Goal: Task Accomplishment & Management: Complete application form

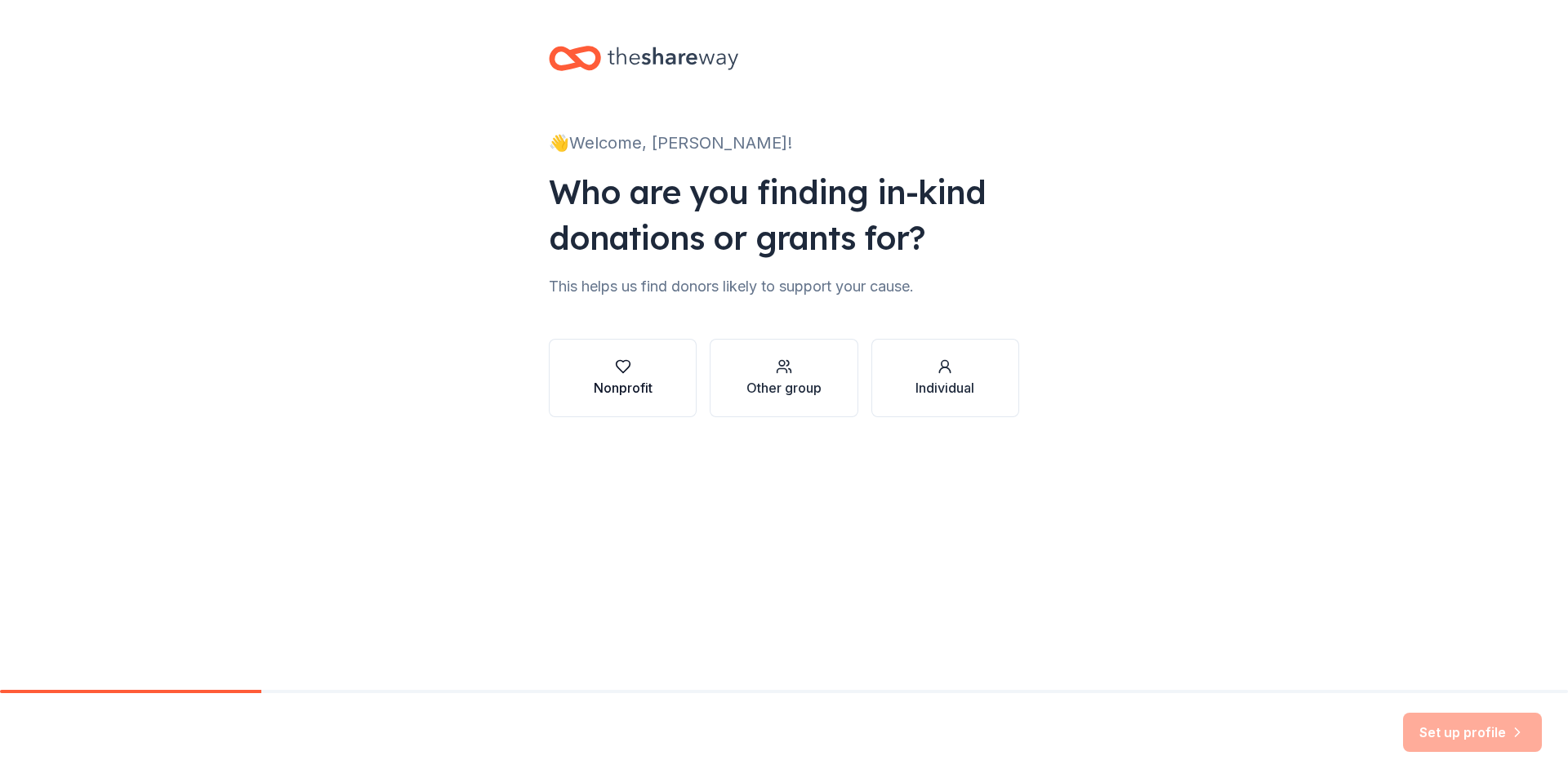
click at [616, 375] on div "Nonprofit" at bounding box center [623, 378] width 59 height 40
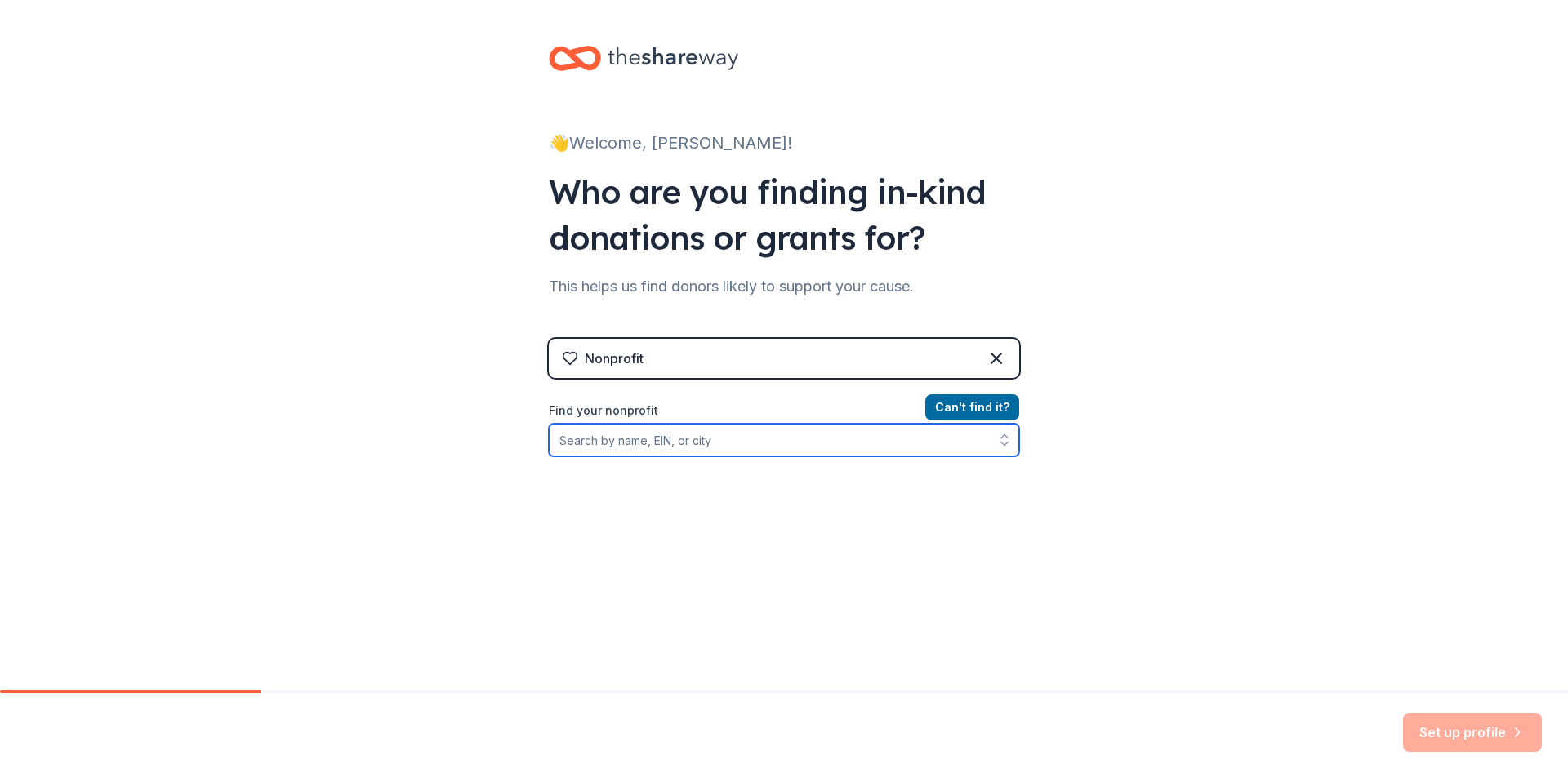
click at [604, 444] on input "Find your nonprofit" at bounding box center [784, 440] width 470 height 33
type input "[US_EMPLOYER_IDENTIFICATION_NUMBER]"
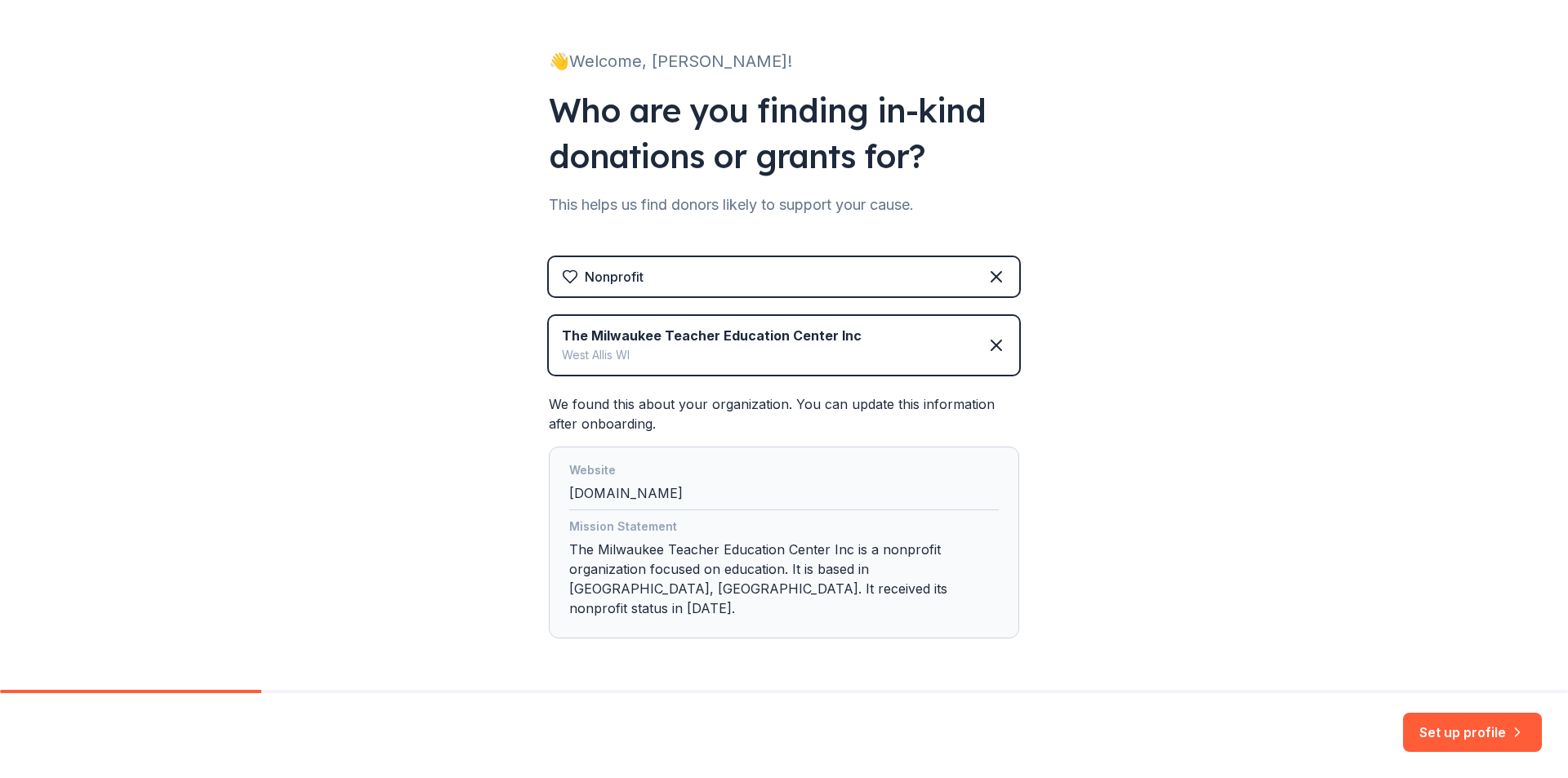
scroll to position [121, 0]
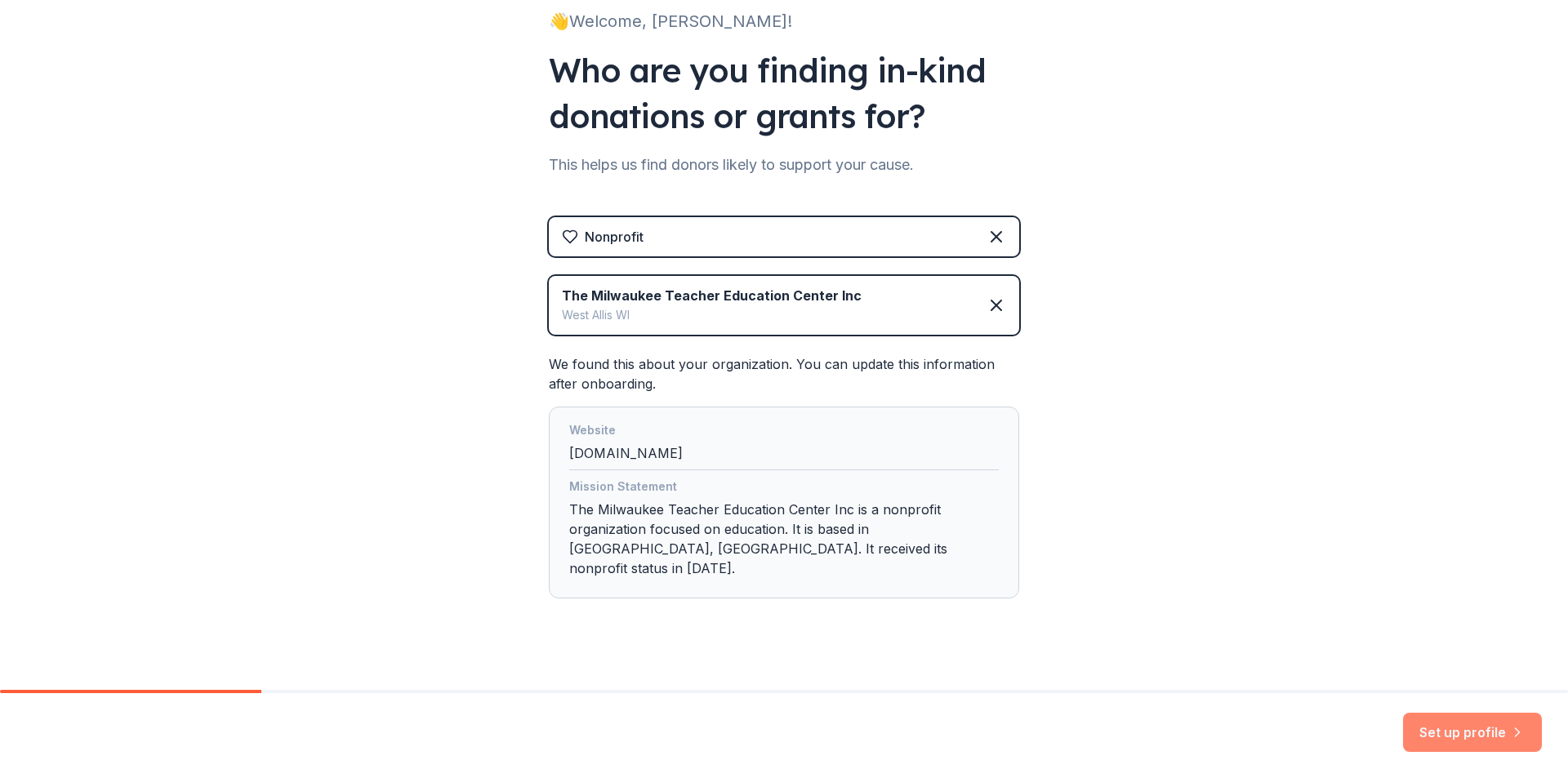
click at [1473, 728] on button "Set up profile" at bounding box center [1472, 732] width 139 height 40
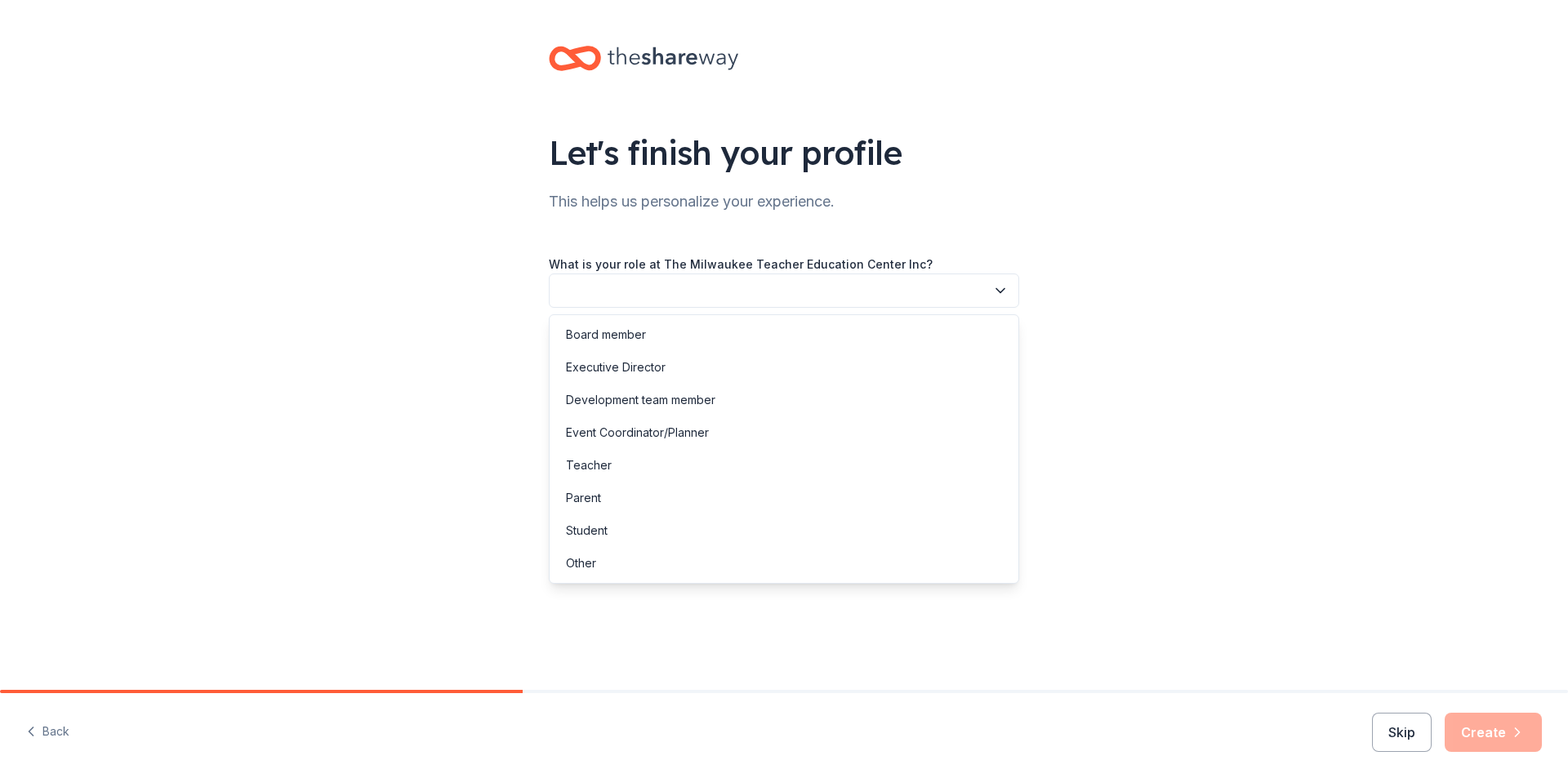
click at [802, 290] on button "button" at bounding box center [784, 290] width 470 height 34
click at [645, 400] on div "Development team member" at bounding box center [641, 400] width 150 height 19
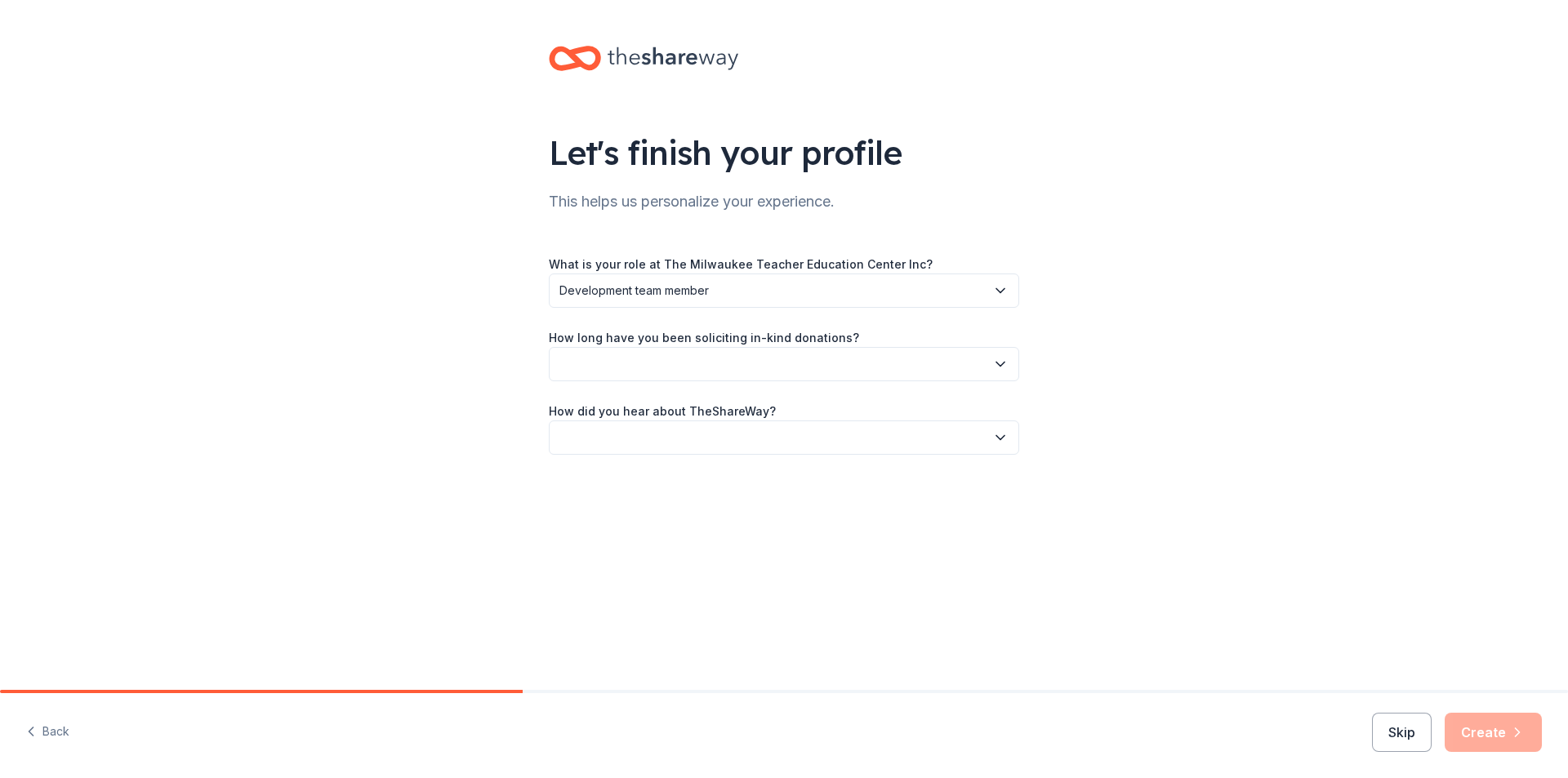
click at [999, 367] on icon "button" at bounding box center [1000, 364] width 17 height 17
click at [627, 473] on div "2 to 5 years" at bounding box center [597, 473] width 63 height 19
click at [1000, 437] on icon "button" at bounding box center [1000, 437] width 17 height 17
click at [608, 481] on div "Friend or colleague" at bounding box center [619, 481] width 106 height 19
click at [1483, 730] on button "Create" at bounding box center [1493, 732] width 97 height 40
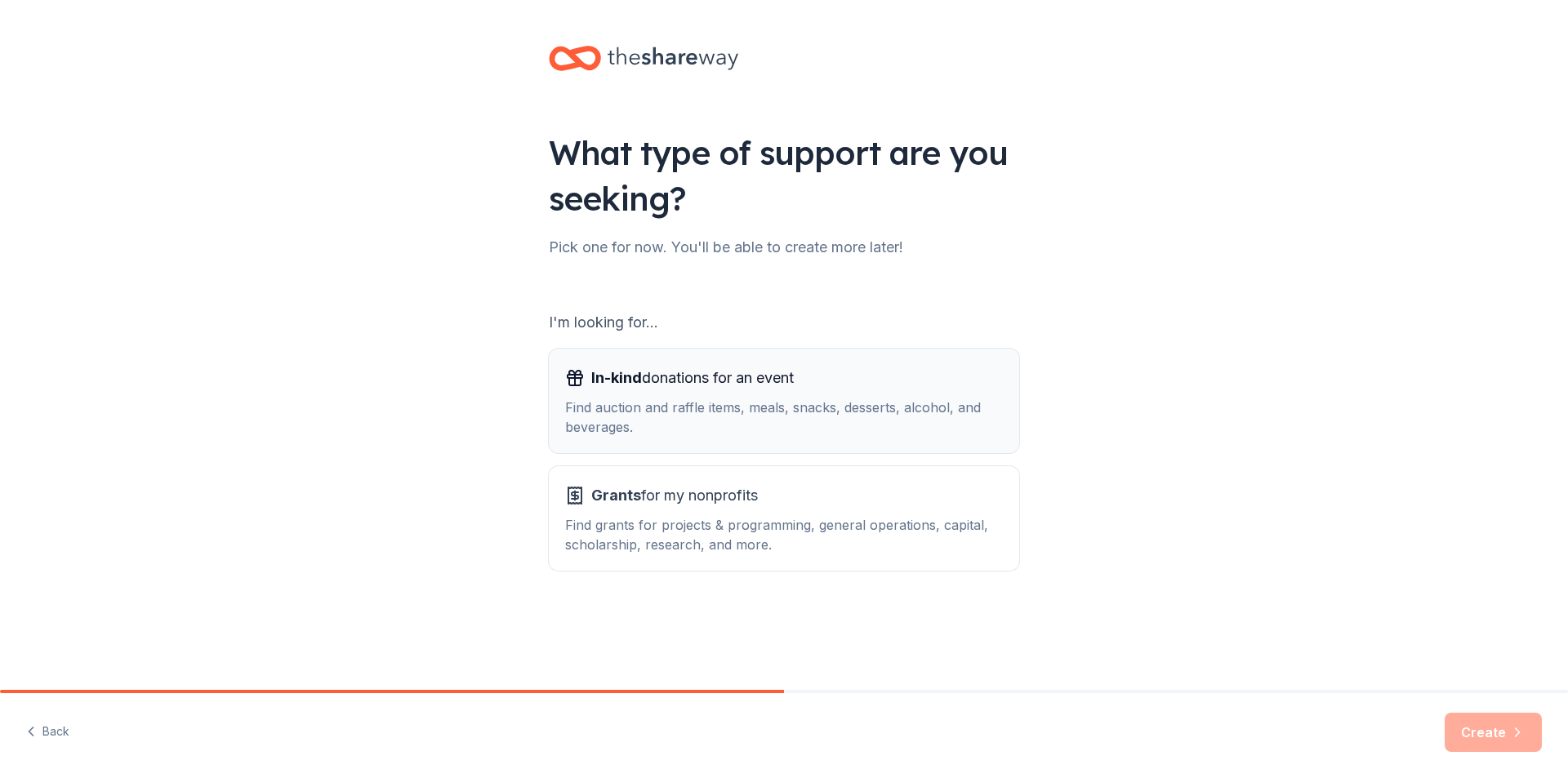
click at [680, 404] on div "Find auction and raffle items, meals, snacks, desserts, alcohol, and beverages." at bounding box center [783, 417] width 437 height 40
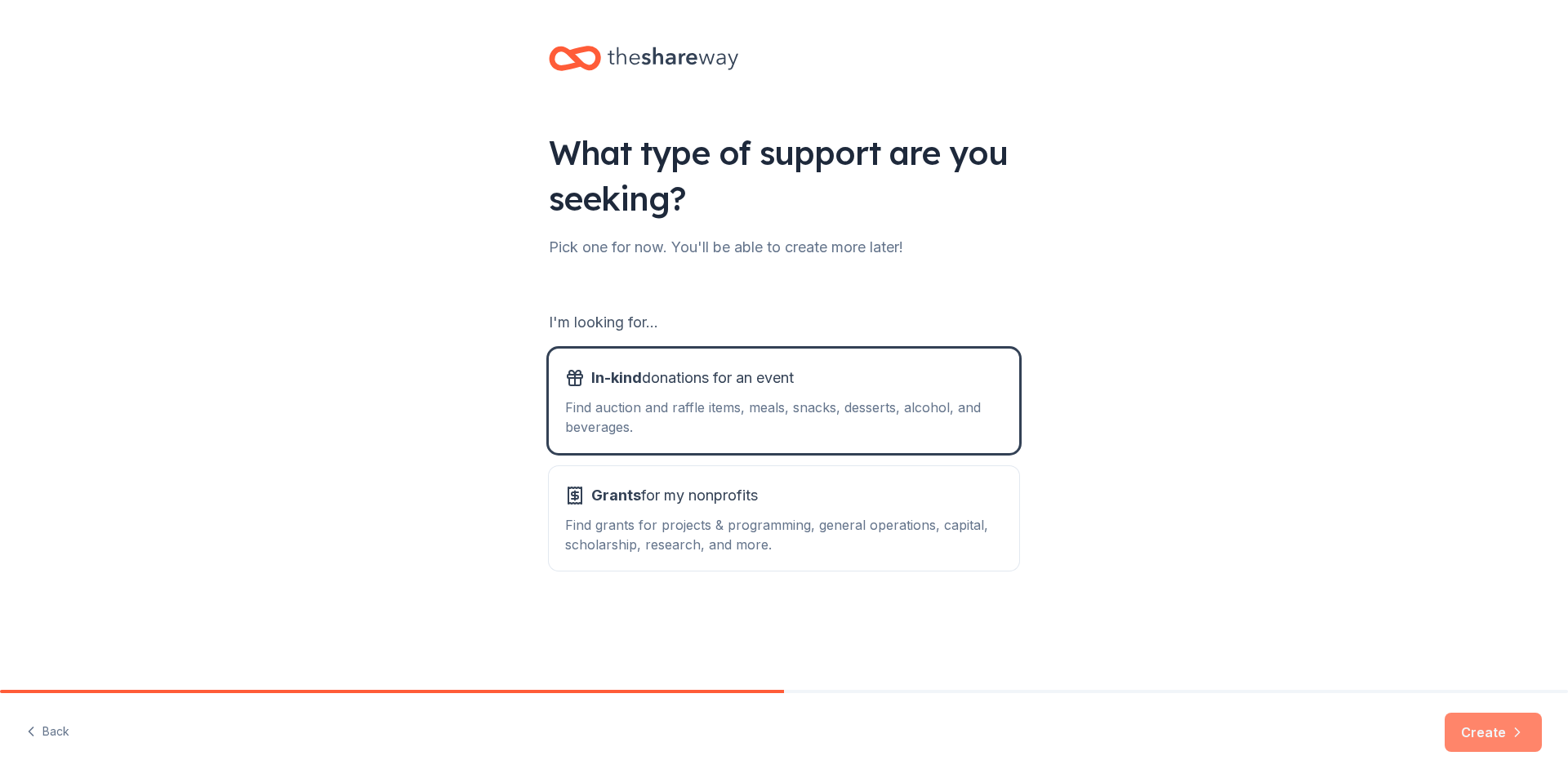
click at [1474, 730] on button "Create" at bounding box center [1493, 732] width 97 height 40
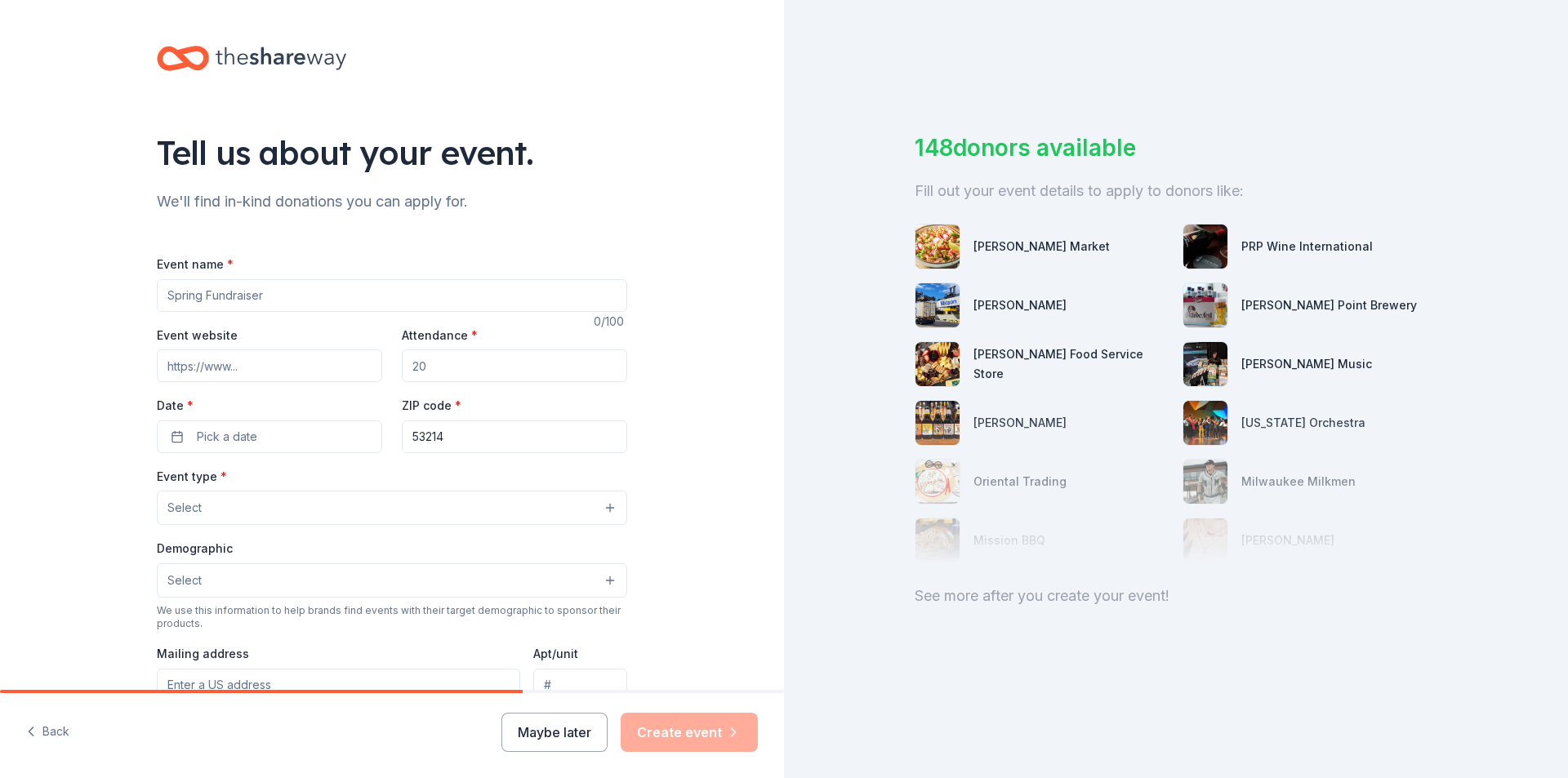
click at [214, 299] on input "Event name *" at bounding box center [392, 295] width 470 height 33
type input "Fall Ball Fundraiser"
click at [249, 365] on input "Event website" at bounding box center [269, 365] width 225 height 33
click at [239, 368] on input "Event website" at bounding box center [269, 365] width 225 height 33
click at [229, 368] on input "Event website" at bounding box center [269, 365] width 225 height 33
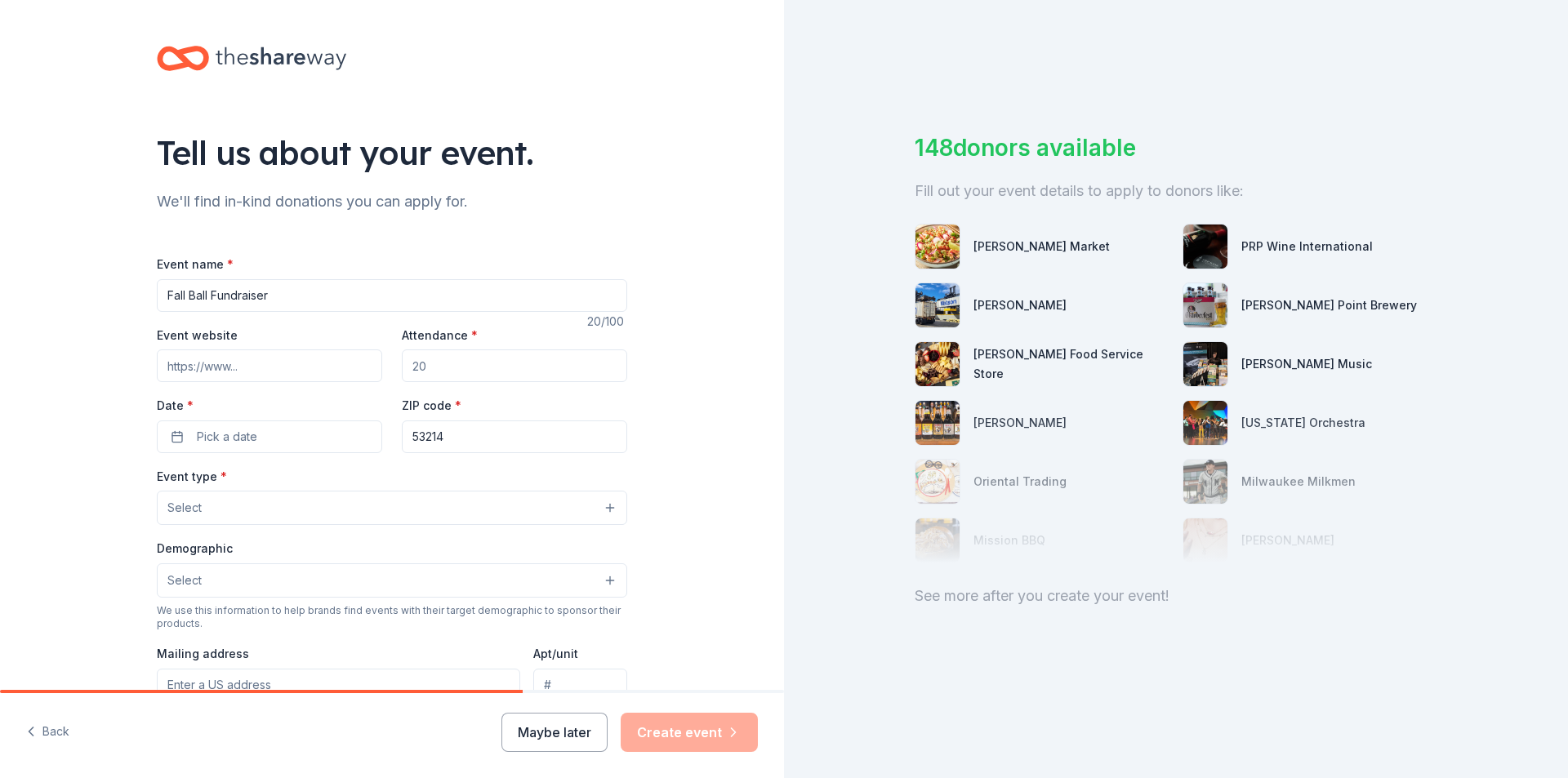
click at [229, 367] on input "Event website" at bounding box center [269, 365] width 225 height 33
type input "[URL][DOMAIN_NAME]"
click at [416, 368] on input "Attendance *" at bounding box center [515, 365] width 225 height 33
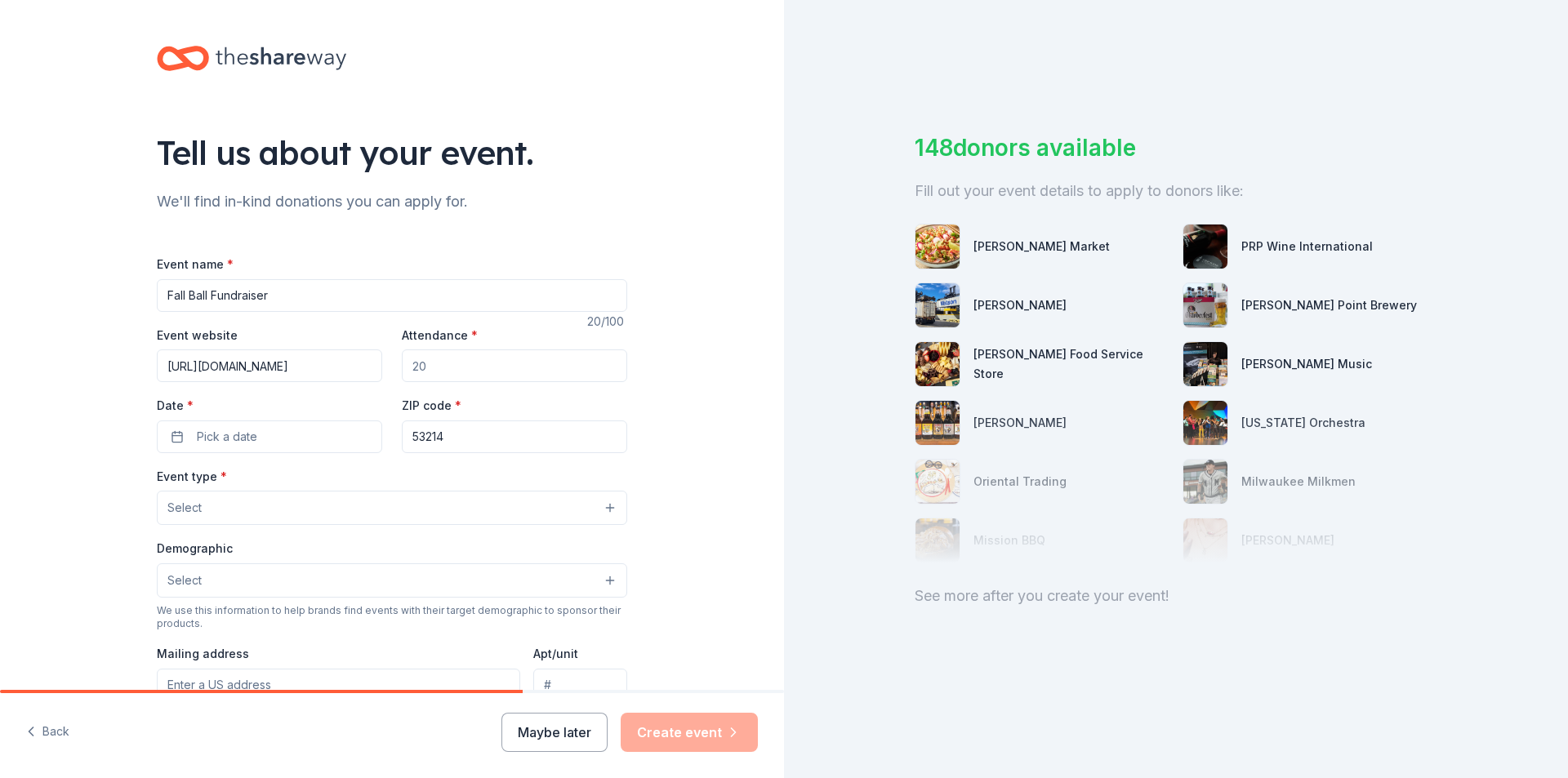
click at [416, 368] on input "Attendance *" at bounding box center [515, 365] width 225 height 33
type input "160"
click at [172, 438] on button "Pick a date" at bounding box center [269, 437] width 225 height 33
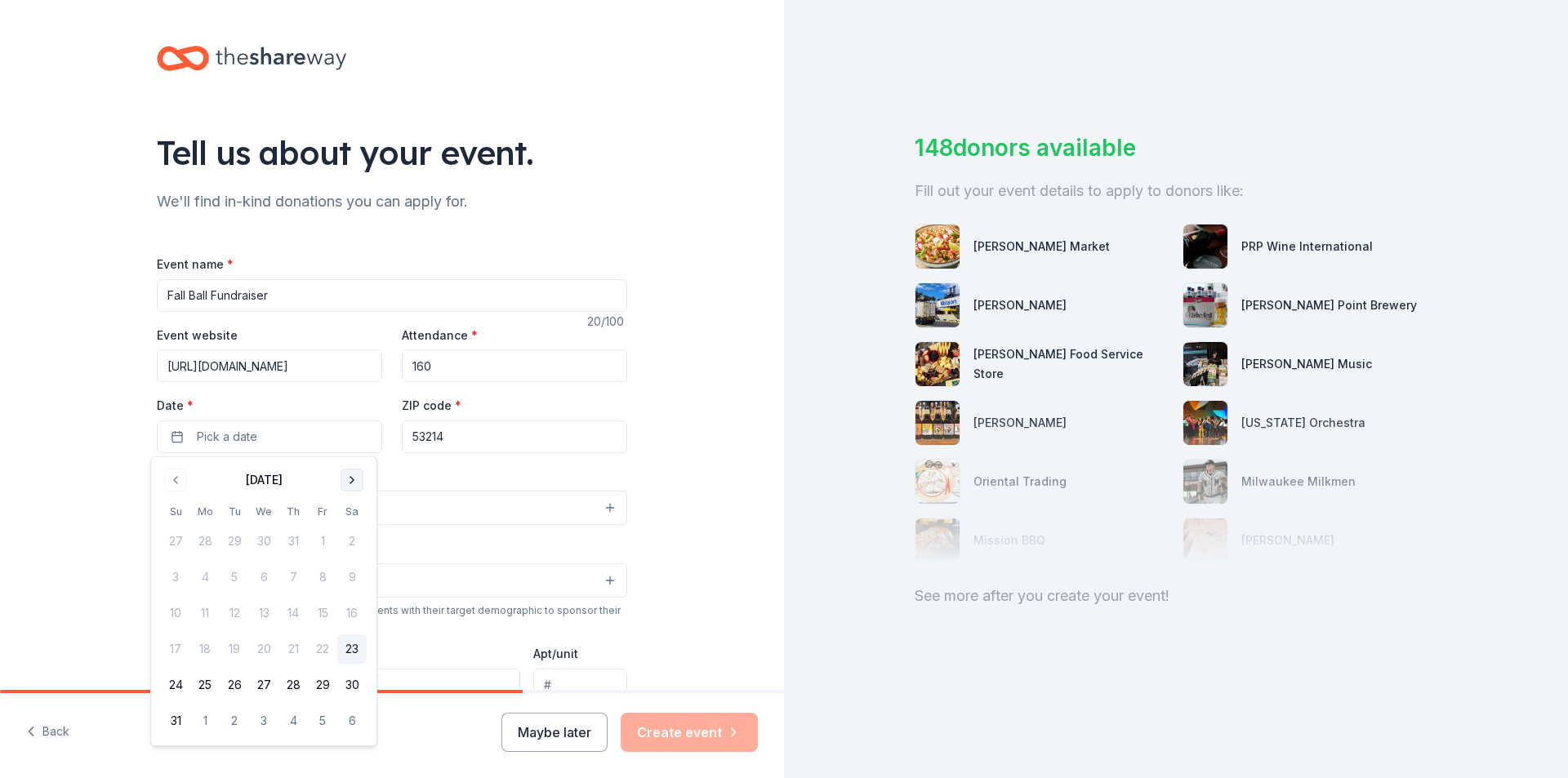
click at [351, 481] on button "Go to next month" at bounding box center [352, 481] width 23 height 23
click at [351, 614] on button "18" at bounding box center [351, 613] width 29 height 29
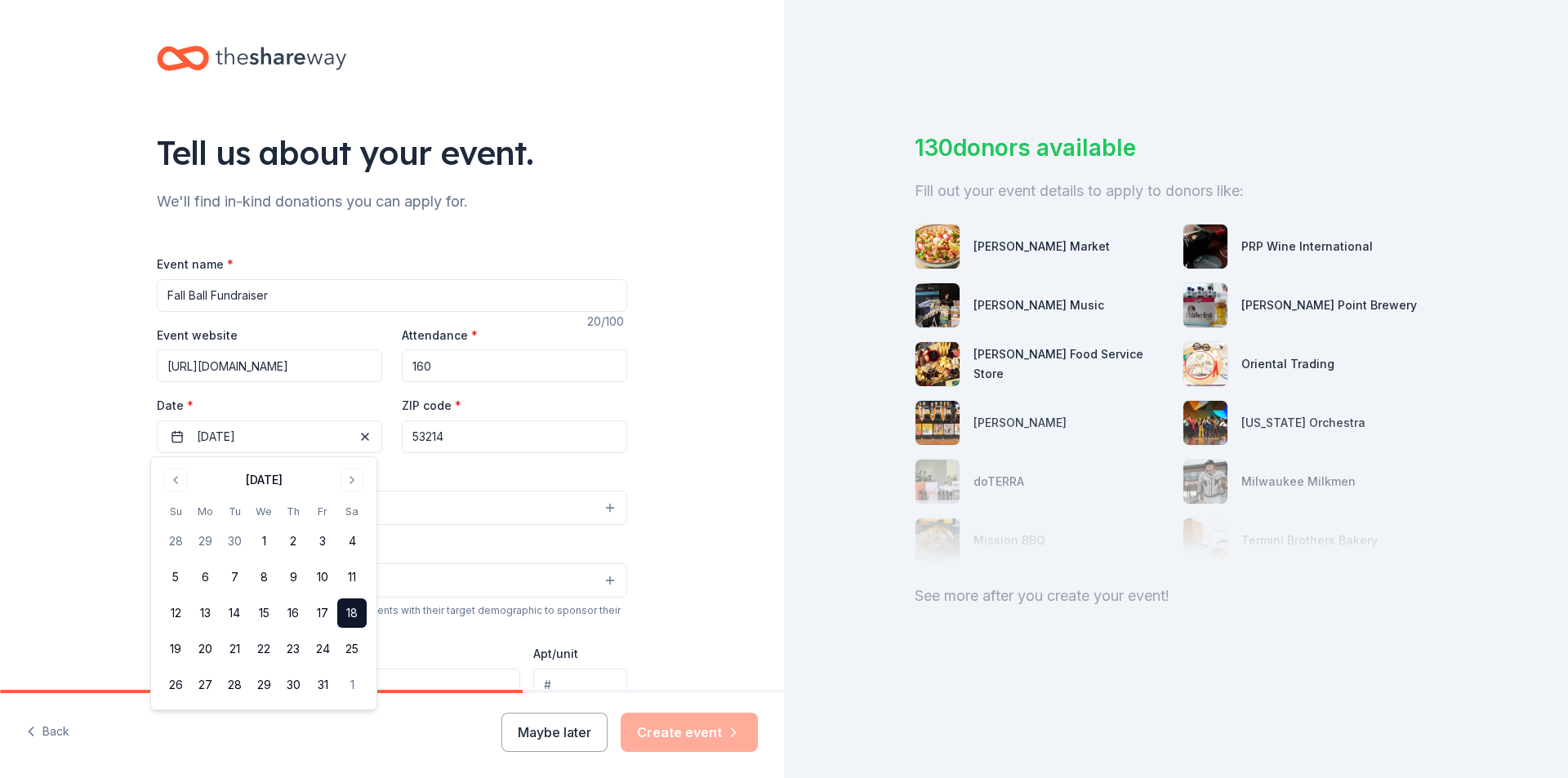
click at [421, 473] on div "Event type * Select" at bounding box center [392, 496] width 470 height 60
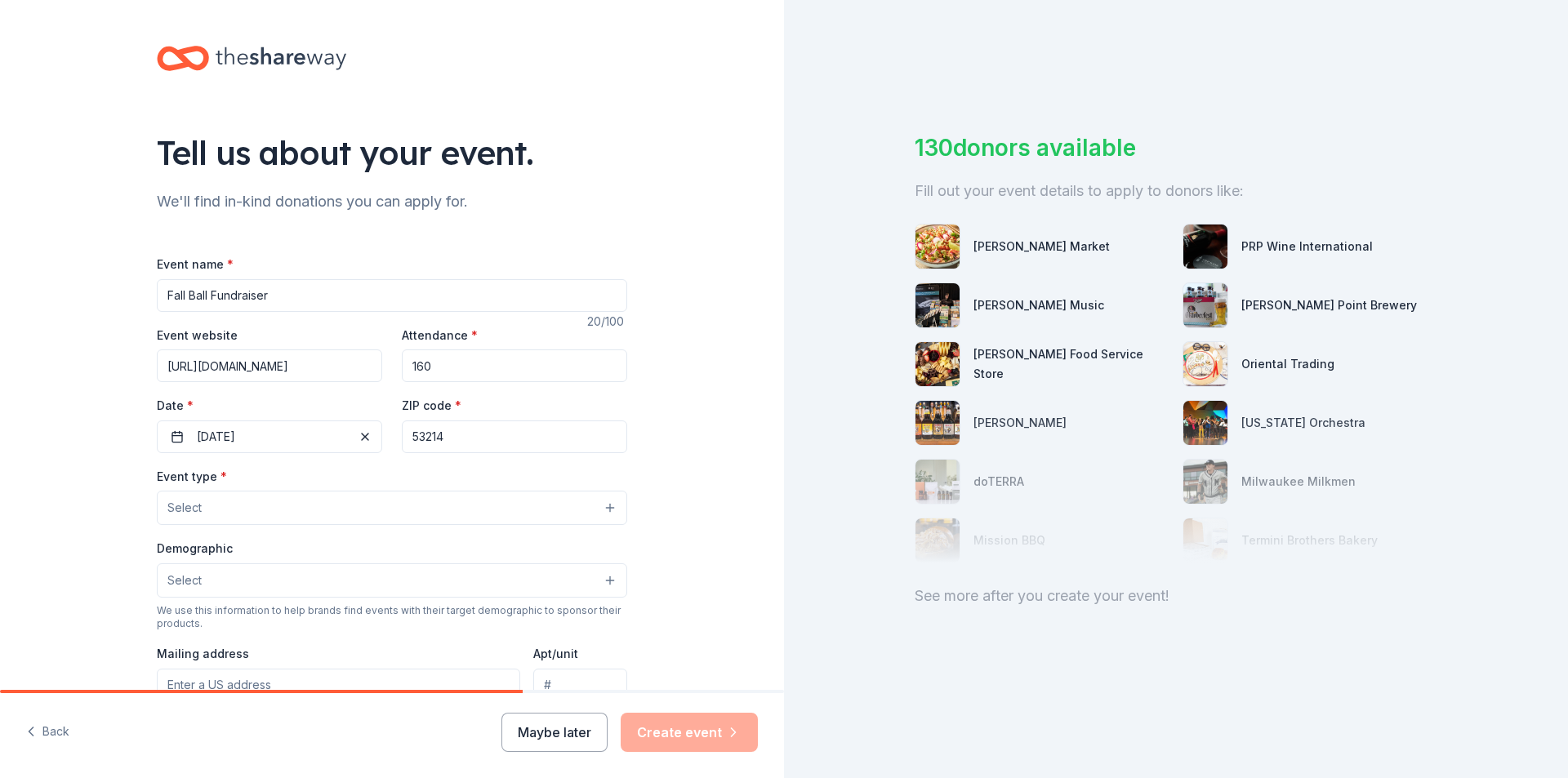
click at [236, 515] on button "Select" at bounding box center [392, 508] width 470 height 34
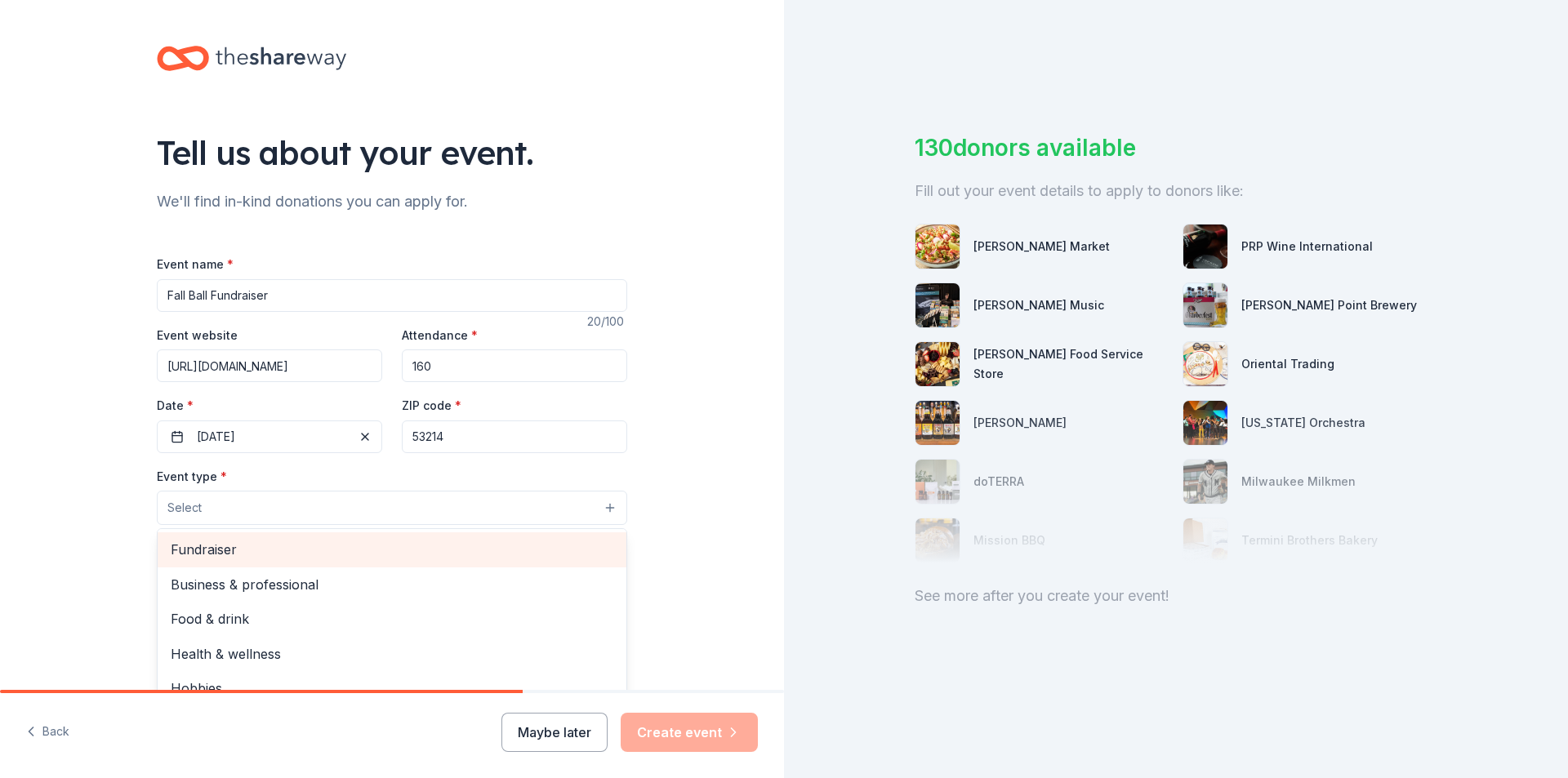
click at [223, 549] on span "Fundraiser" at bounding box center [392, 549] width 443 height 21
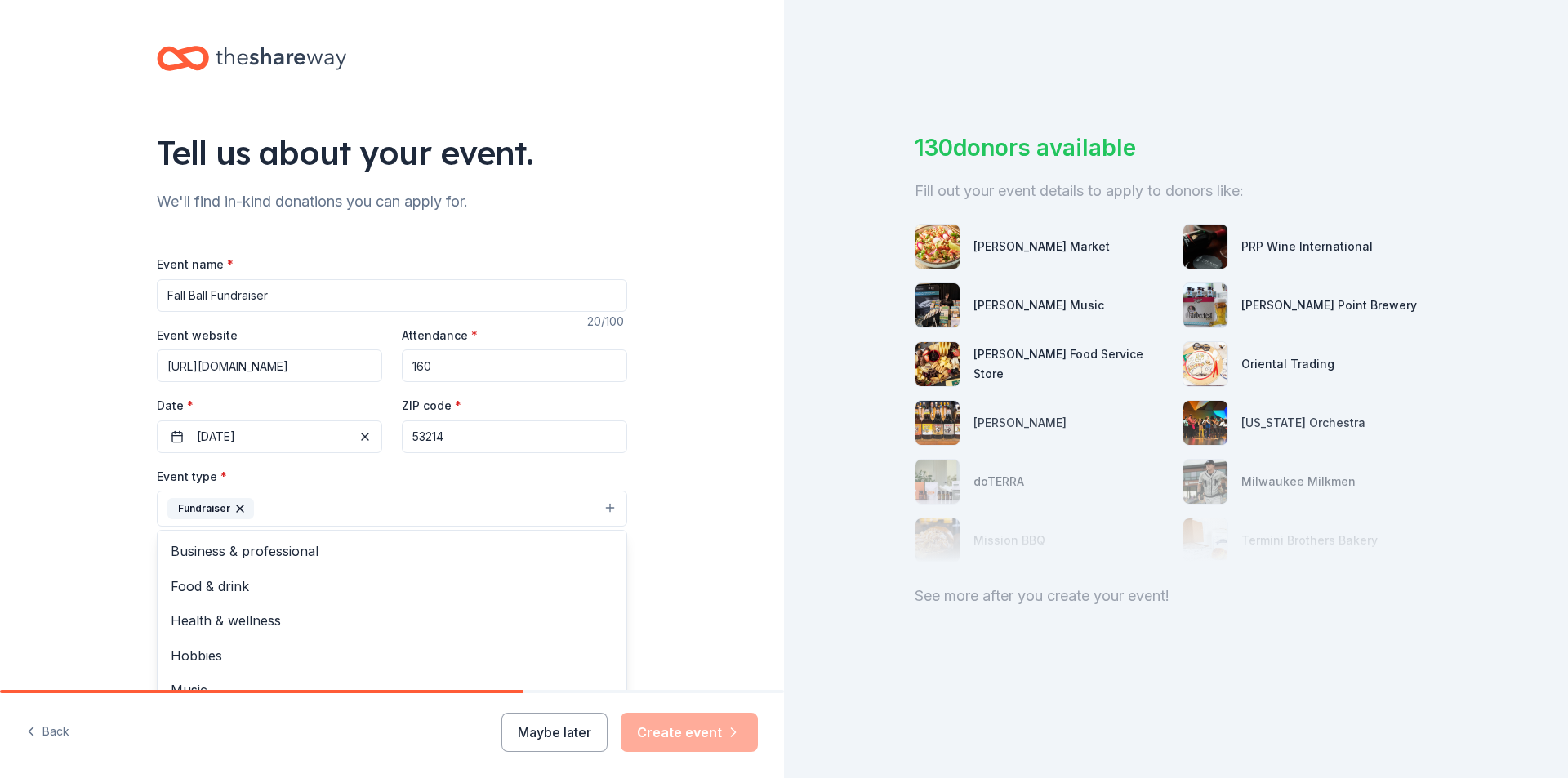
click at [704, 590] on div "Tell us about your event. We'll find in-kind donations you can apply for. Event…" at bounding box center [392, 544] width 784 height 1089
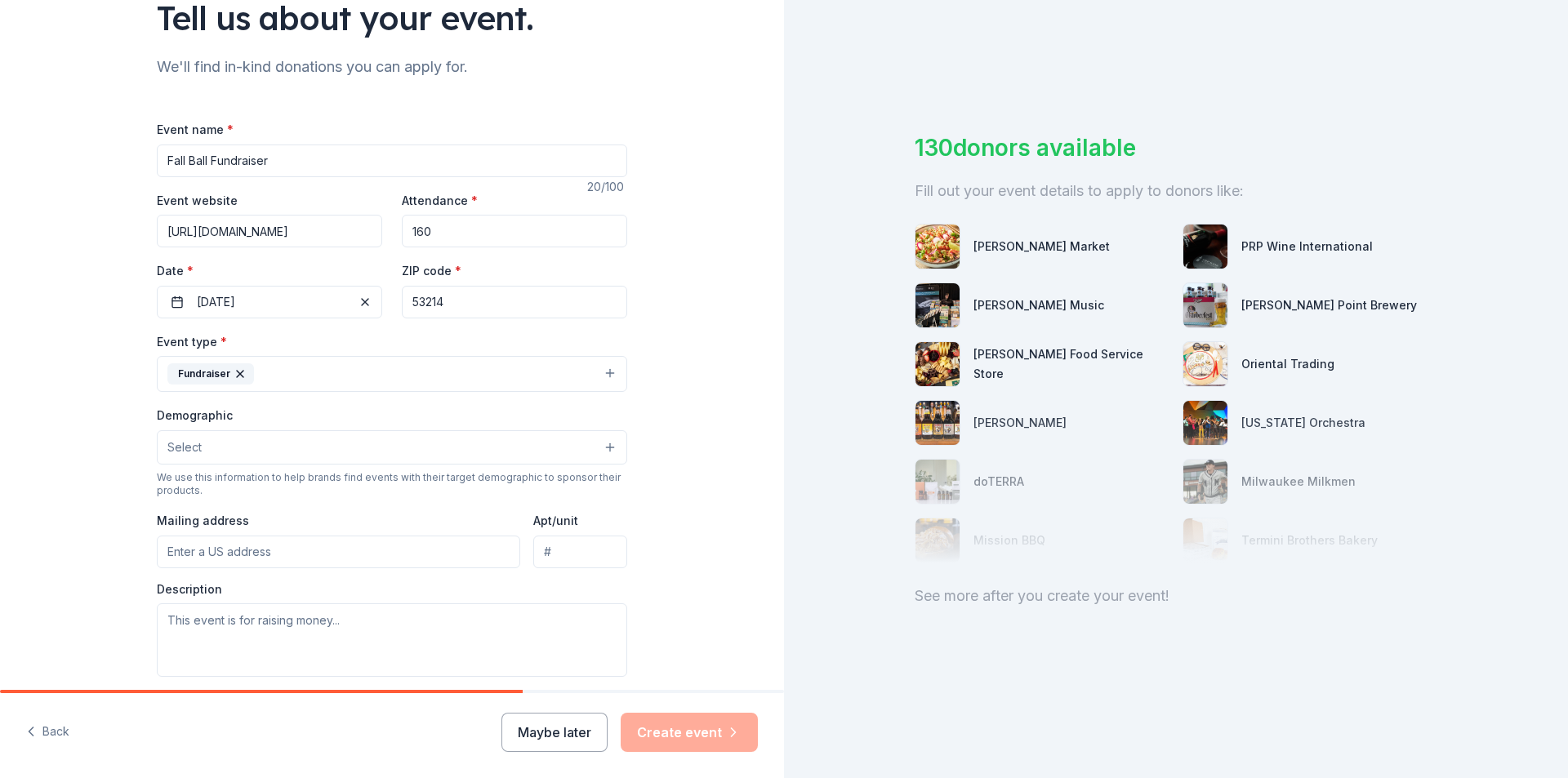
scroll to position [164, 0]
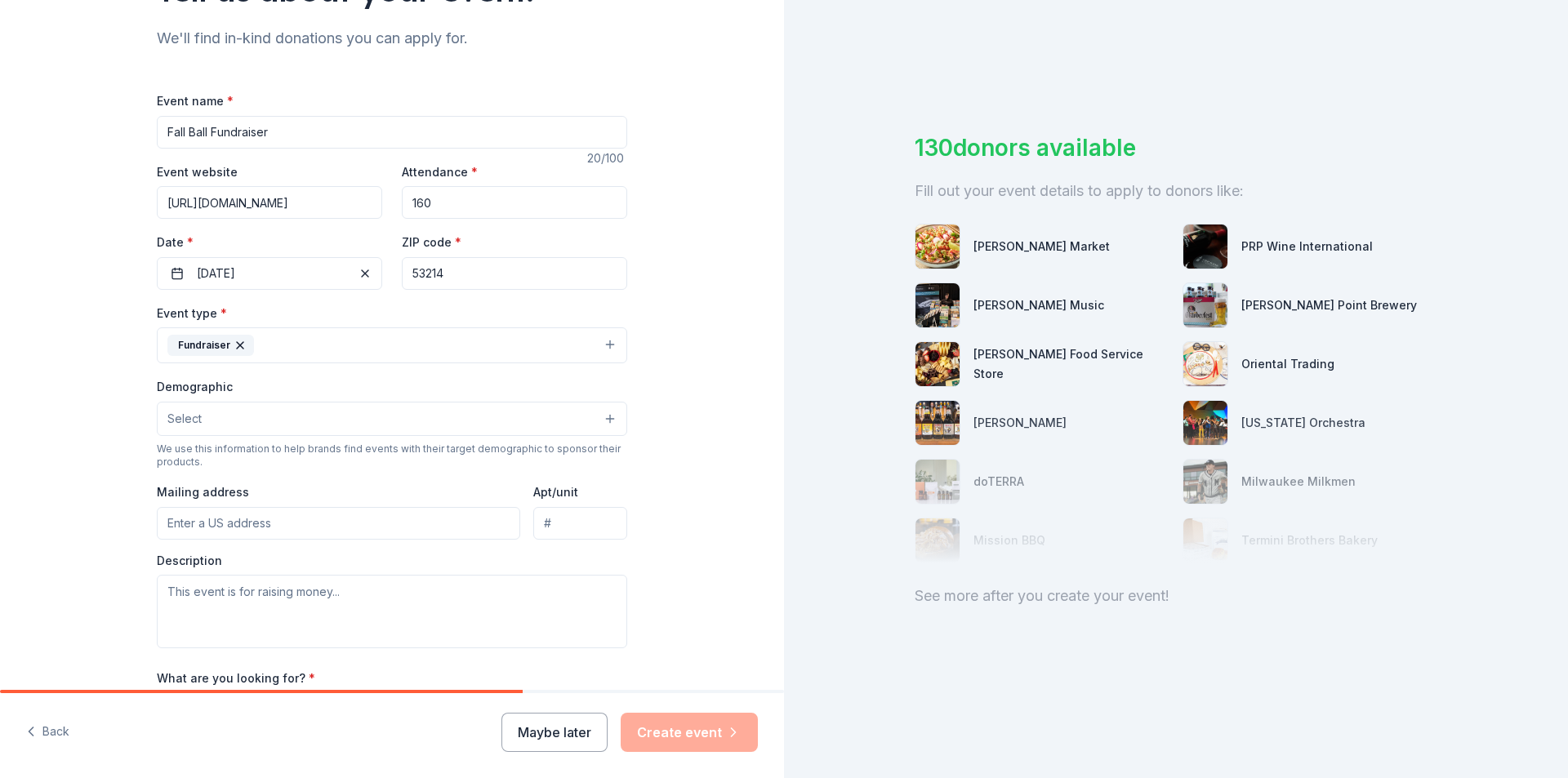
click at [606, 425] on button "Select" at bounding box center [392, 419] width 470 height 34
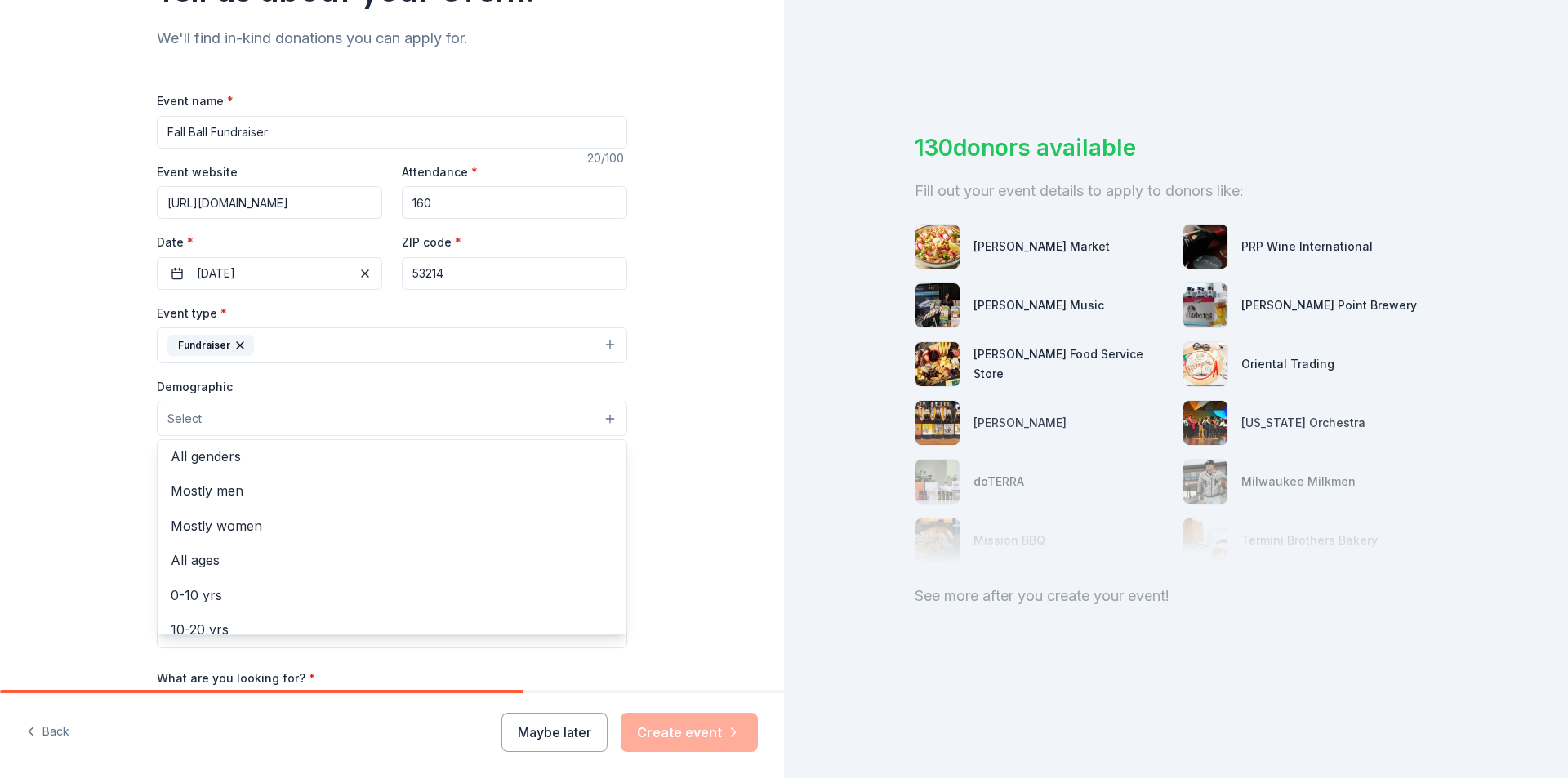
scroll to position [0, 0]
click at [173, 459] on span "All genders" at bounding box center [392, 460] width 443 height 21
click at [670, 534] on div "Tell us about your event. We'll find in-kind donations you can apply for. Event…" at bounding box center [392, 381] width 784 height 1090
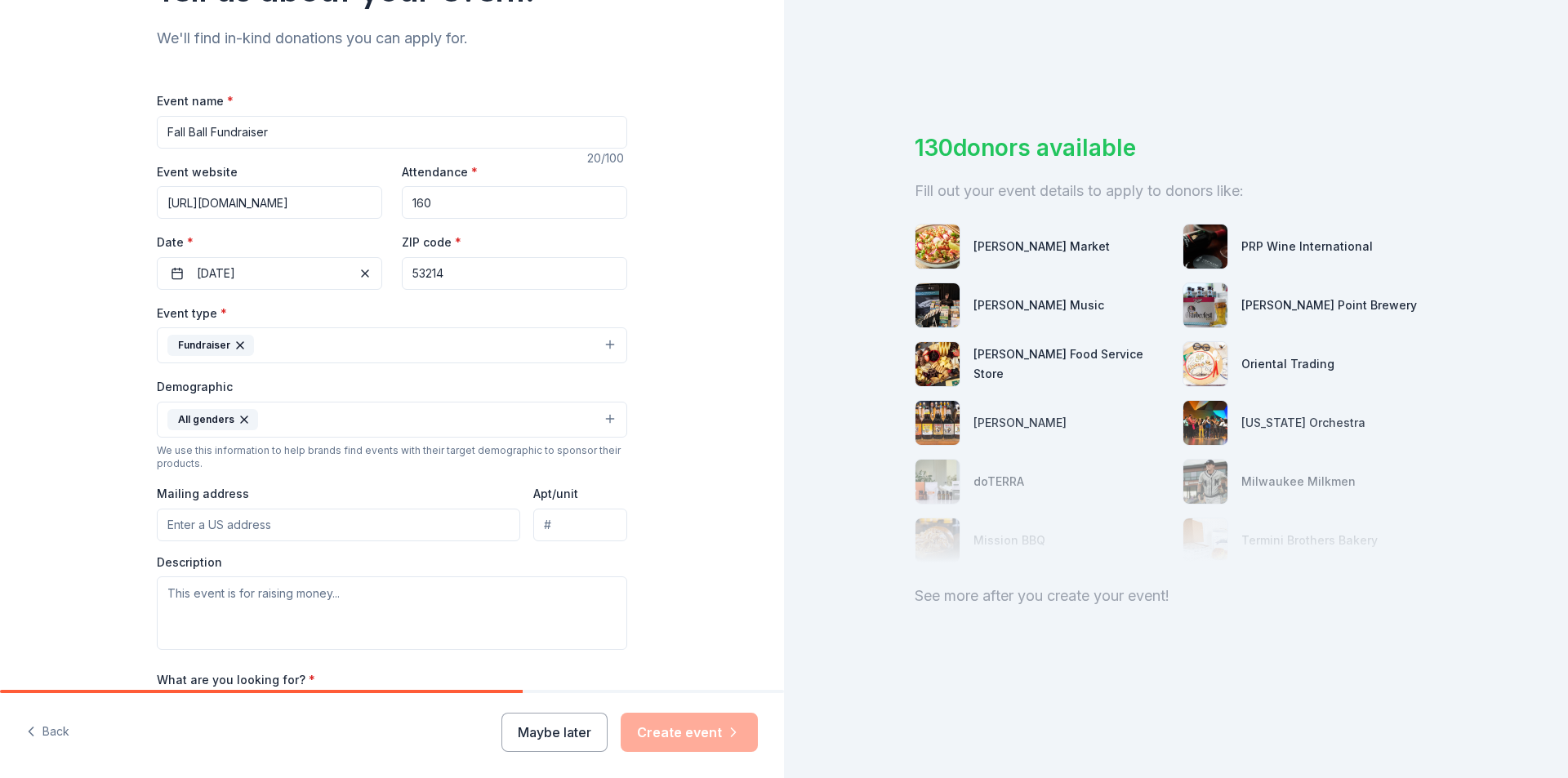
click at [451, 534] on input "Mailing address" at bounding box center [338, 525] width 363 height 33
type input "[STREET_ADDRESS][US_STATE]"
type input "Suite 1420"
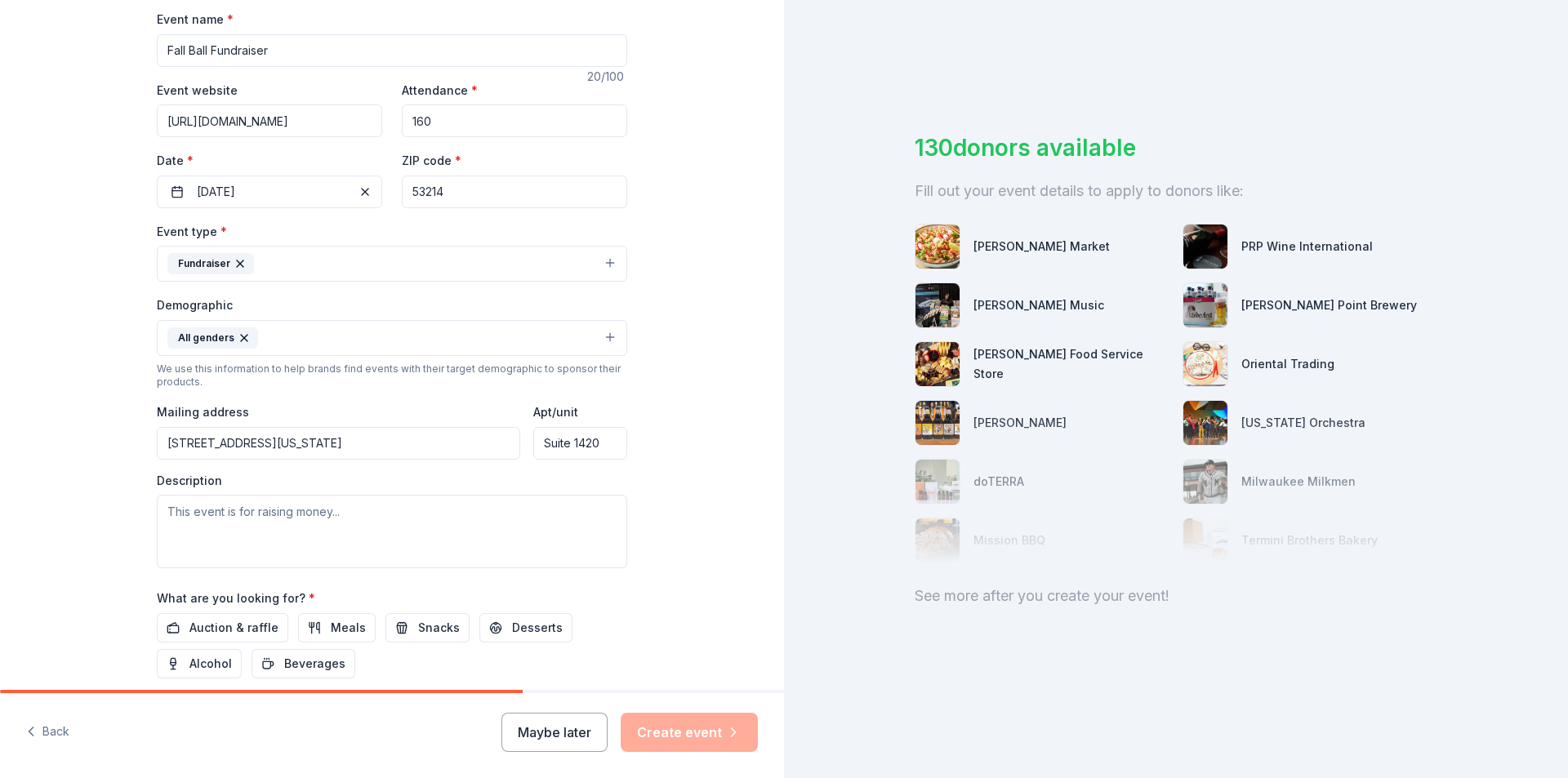
scroll to position [327, 0]
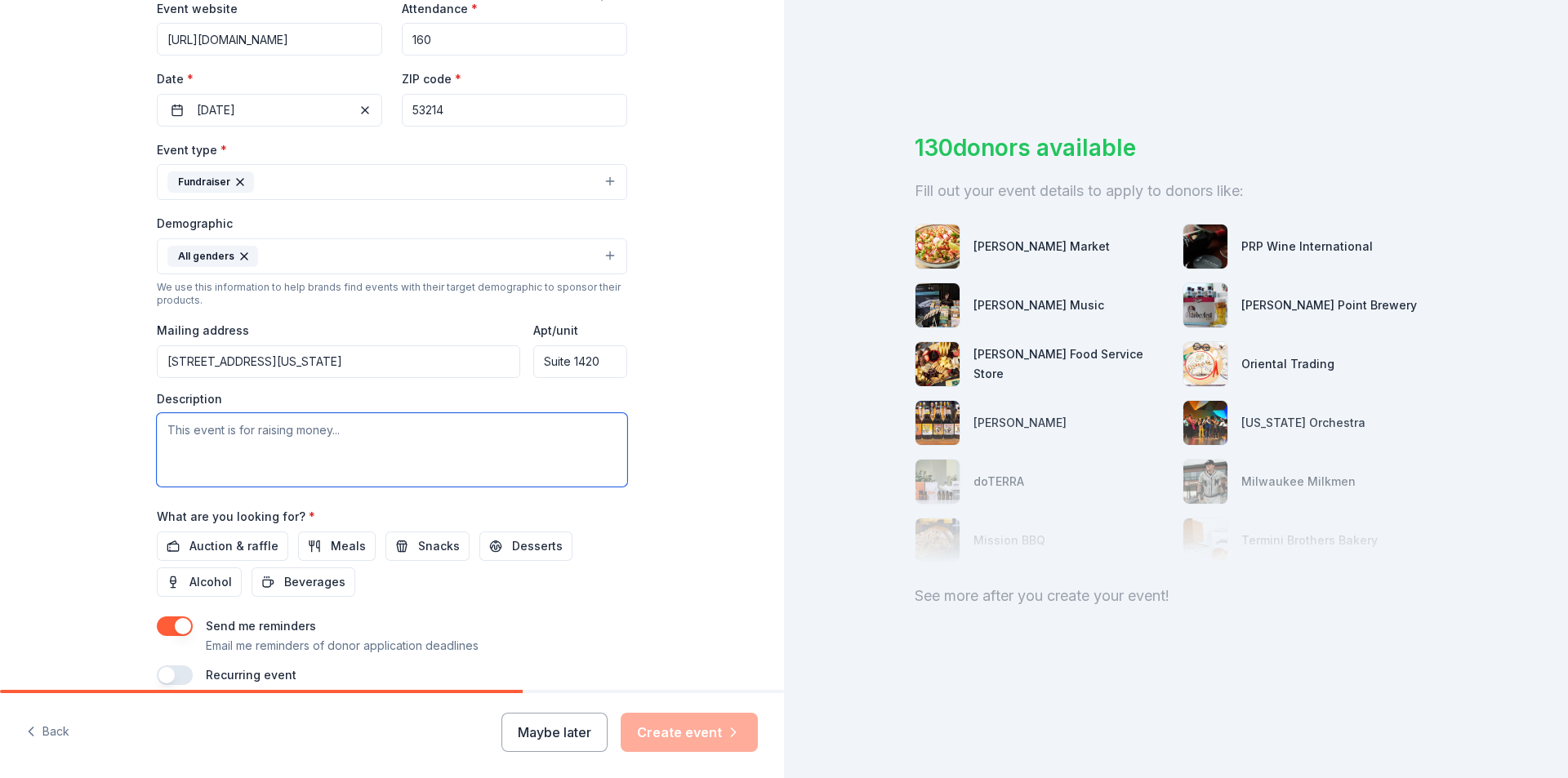
click at [165, 429] on textarea at bounding box center [392, 451] width 470 height 74
type textarea "F"
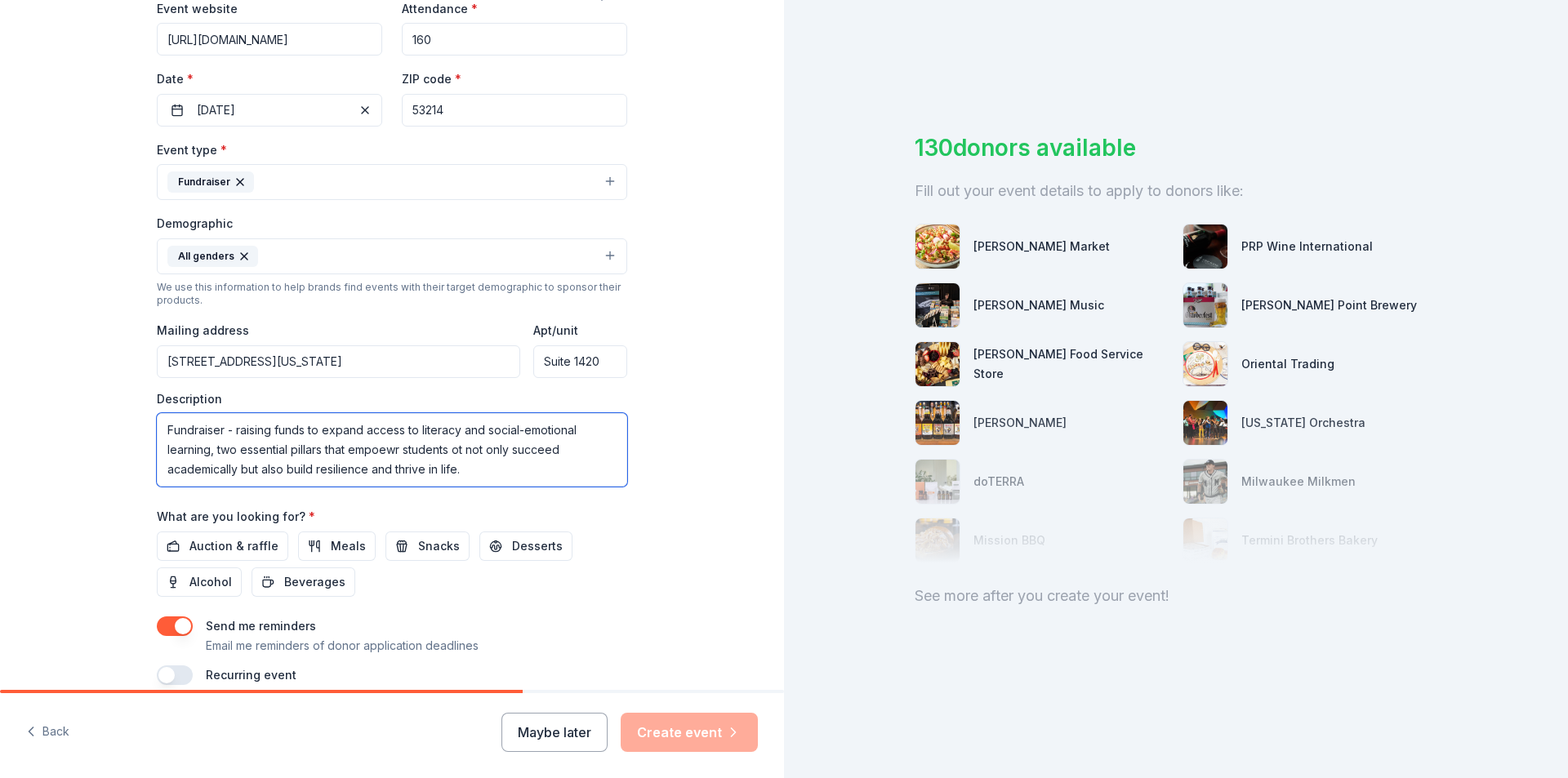
click at [232, 431] on textarea "Fundraiser - raising funds to expand access to literacy and social-emotional le…" at bounding box center [392, 451] width 470 height 74
click at [232, 430] on textarea "Fundraiser - raising funds to expand access to literacy and social-emotional le…" at bounding box center [392, 451] width 470 height 74
click at [364, 451] on textarea "Fundraiser - Raising funds to expand access to literacy and social-emotional le…" at bounding box center [392, 451] width 470 height 74
click at [451, 451] on textarea "Fundraiser - Raising funds to expand access to literacy and social-emotional le…" at bounding box center [392, 451] width 470 height 74
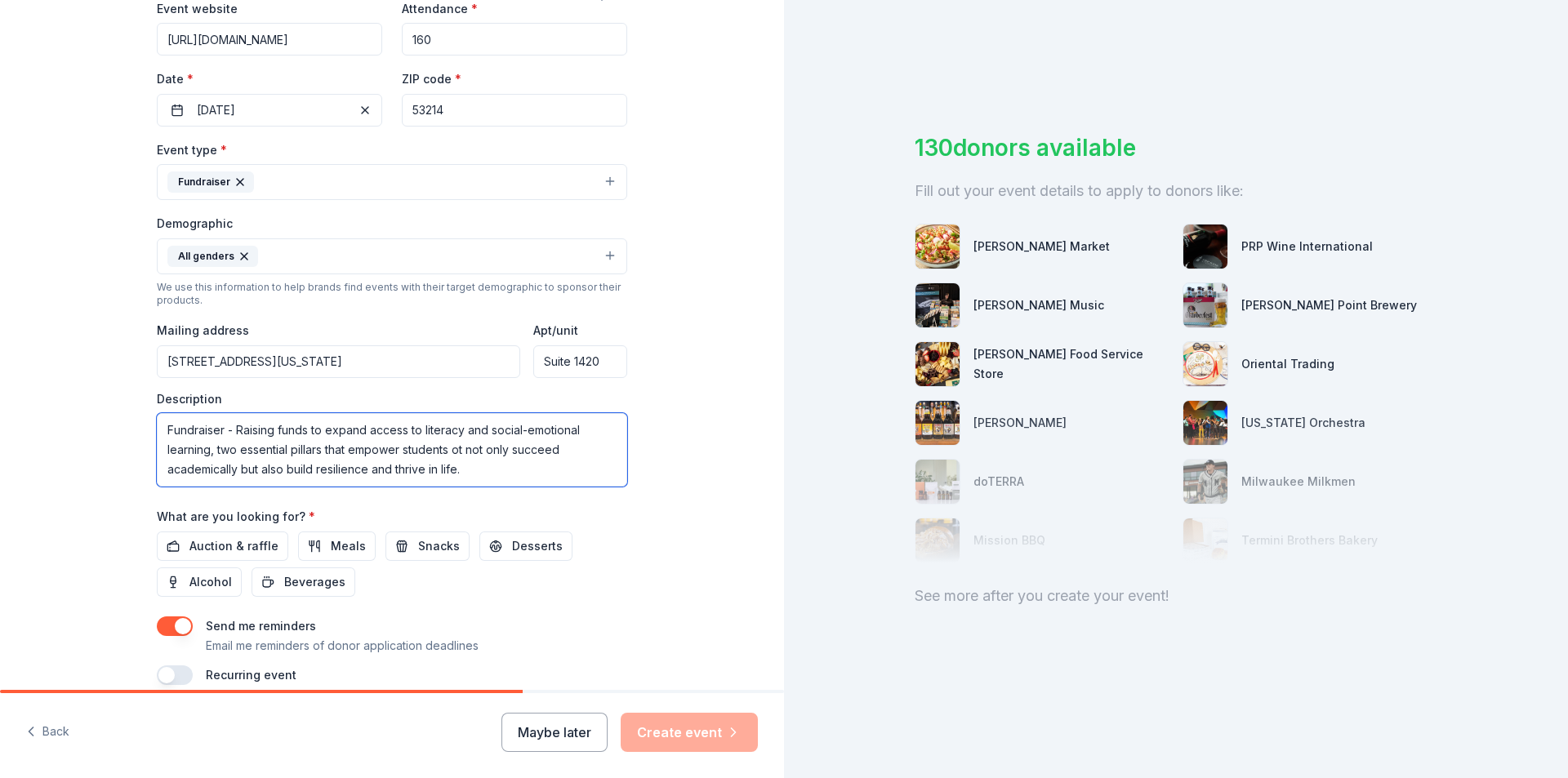
click at [451, 451] on textarea "Fundraiser - Raising funds to expand access to literacy and social-emotional le…" at bounding box center [392, 451] width 470 height 74
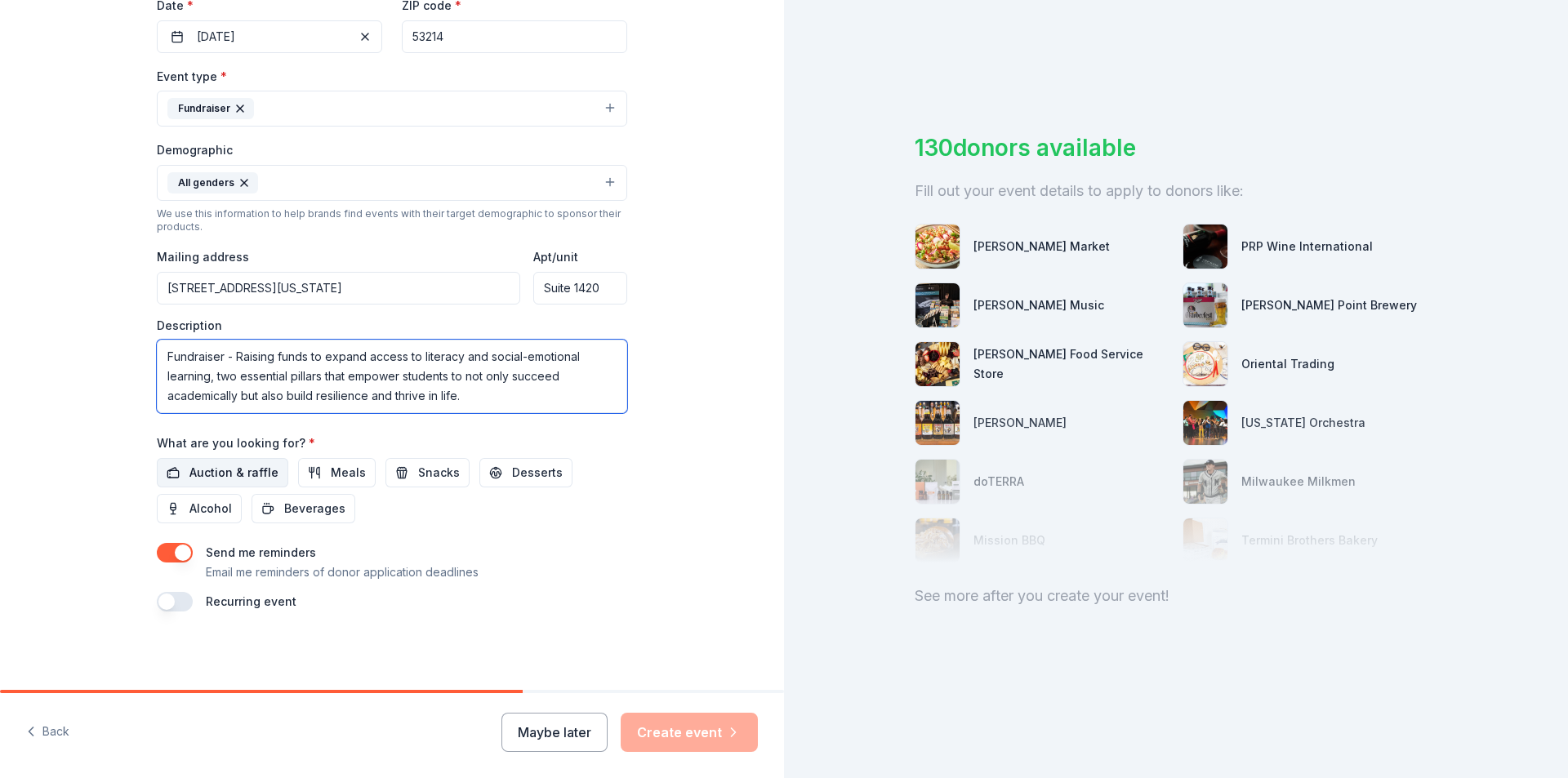
type textarea "Fundraiser - Raising funds to expand access to literacy and social-emotional le…"
click at [230, 473] on span "Auction & raffle" at bounding box center [233, 473] width 89 height 19
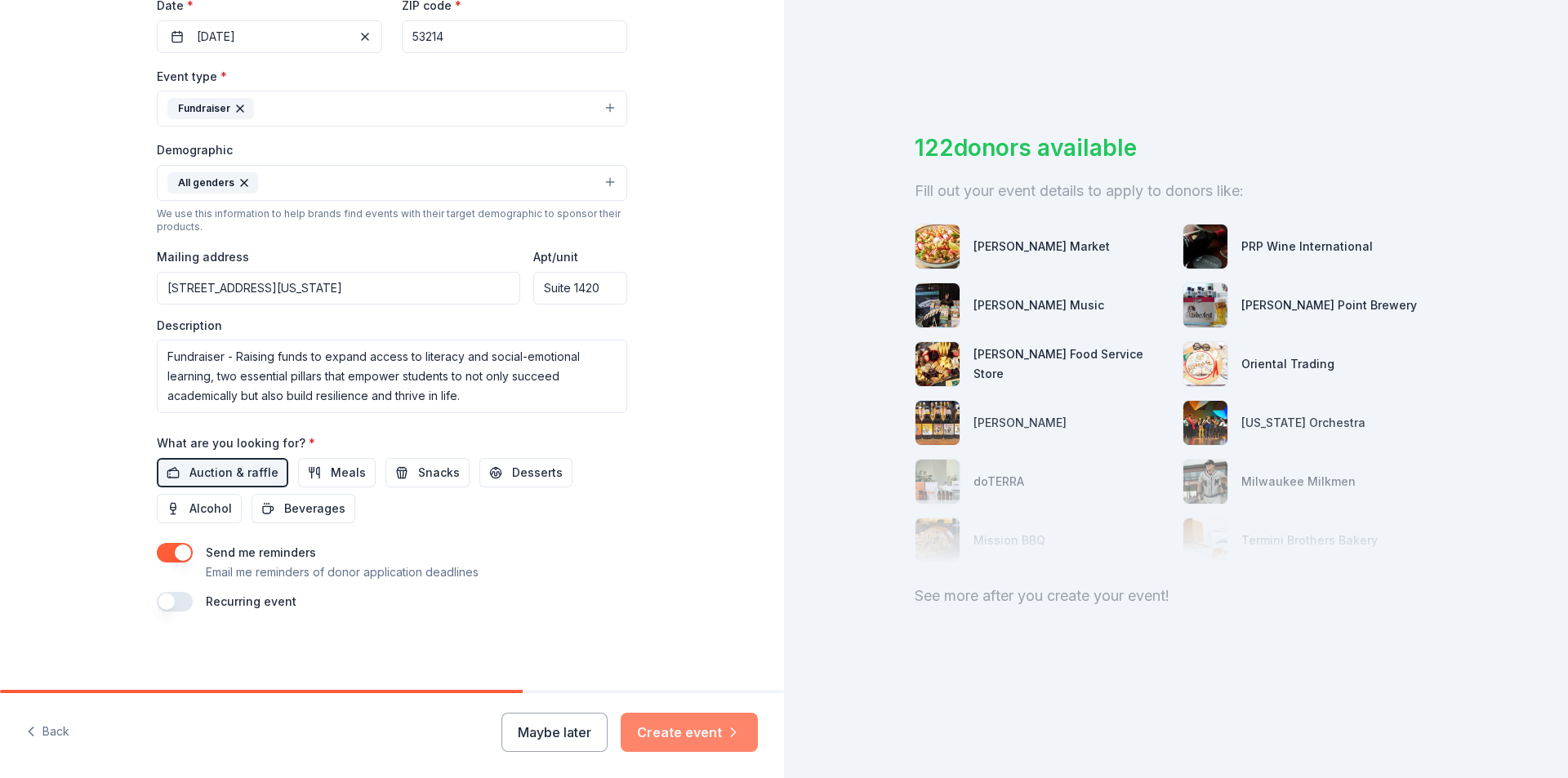
click at [674, 735] on button "Create event" at bounding box center [689, 732] width 137 height 40
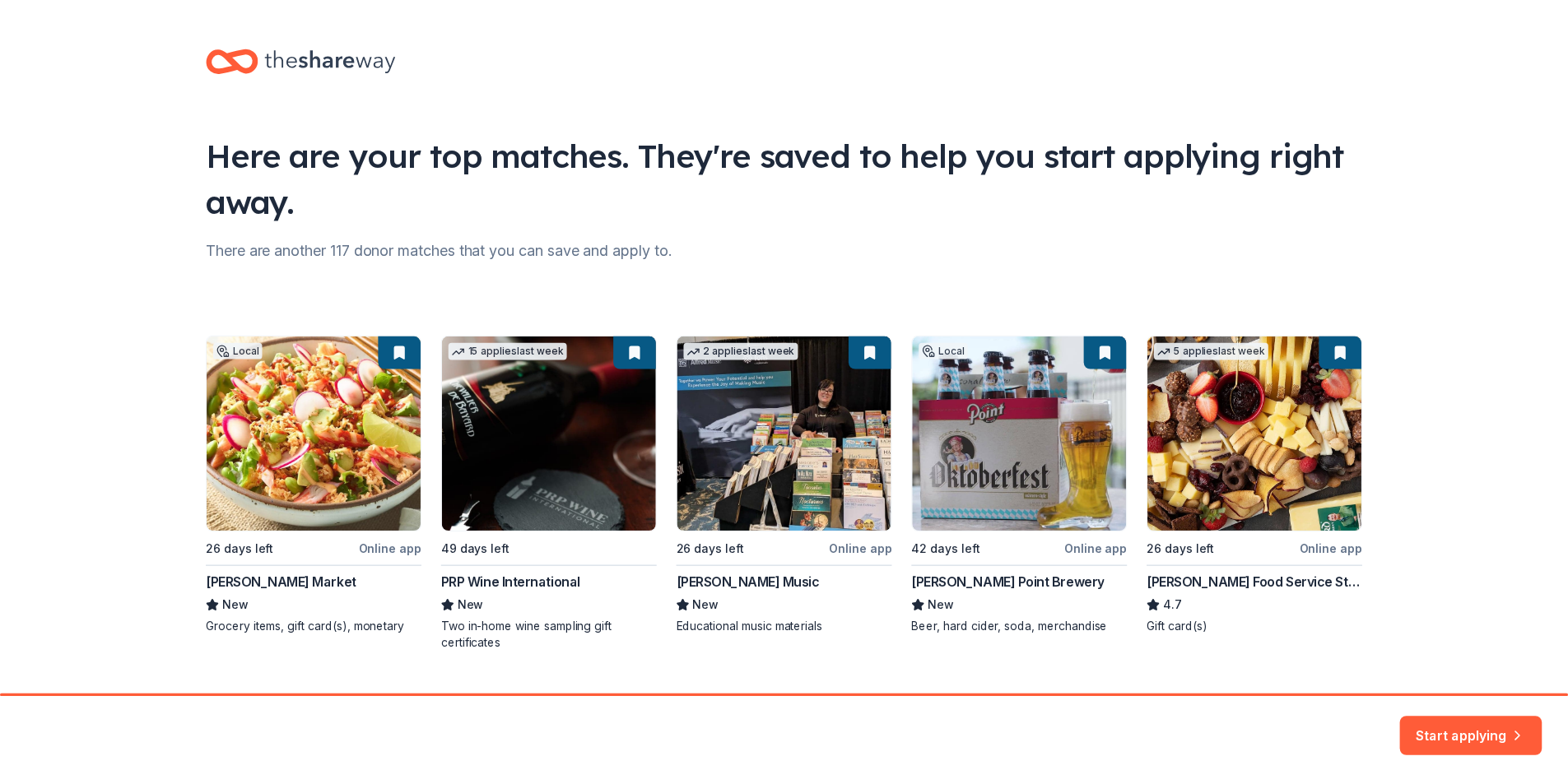
scroll to position [36, 0]
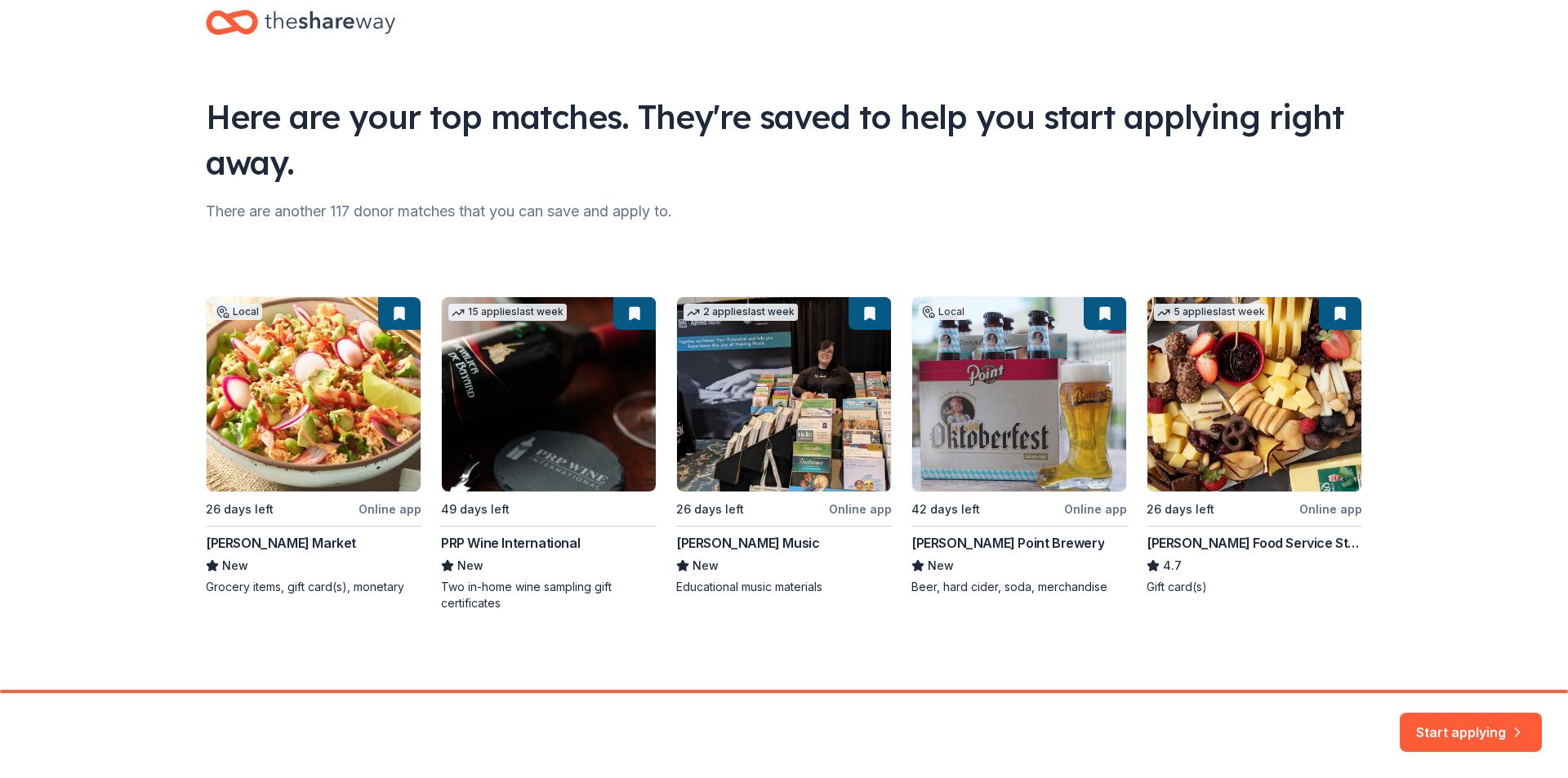
click at [1451, 723] on button "Start applying" at bounding box center [1469, 723] width 142 height 40
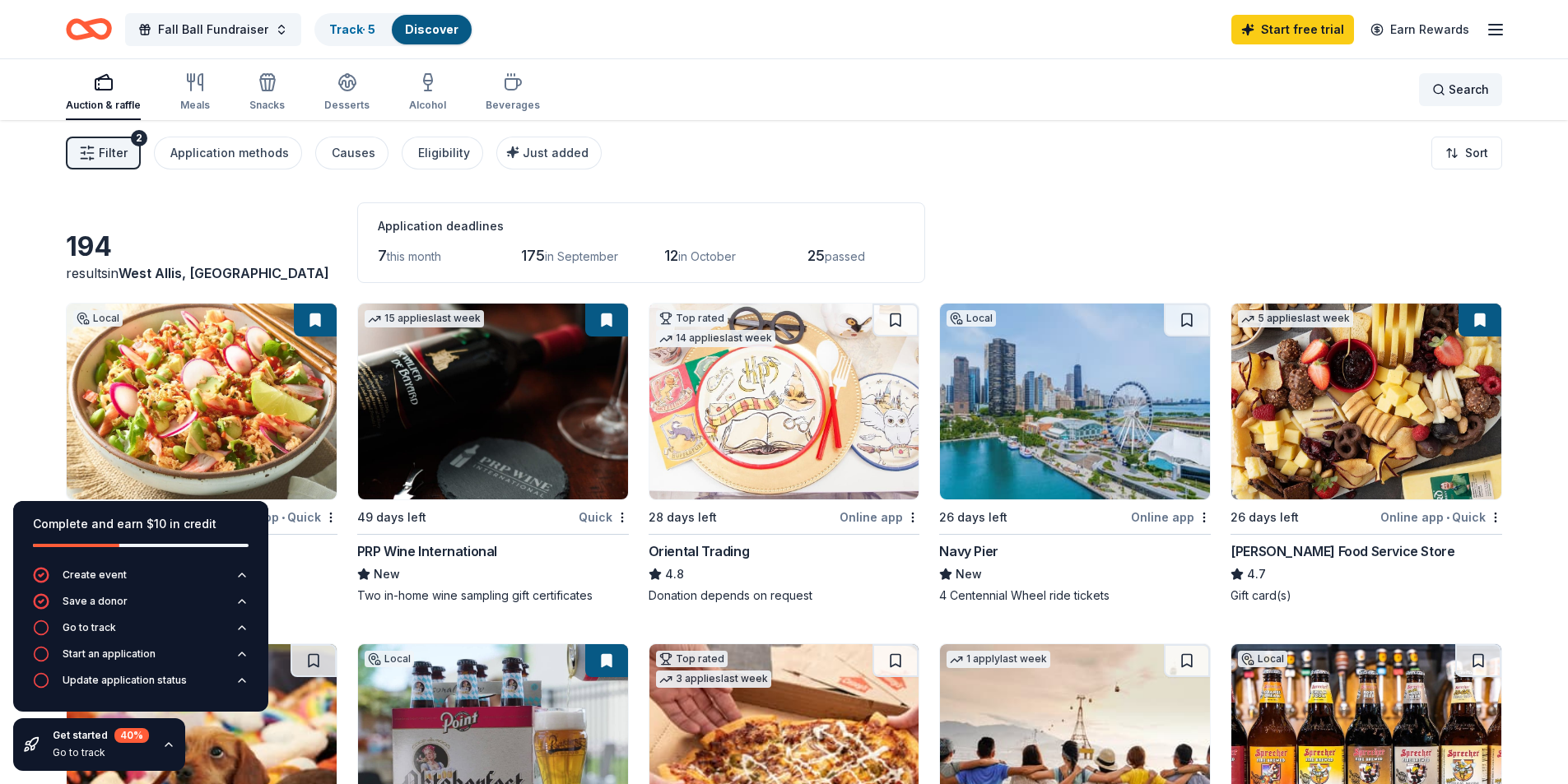
click at [1464, 96] on span "Search" at bounding box center [1468, 90] width 40 height 20
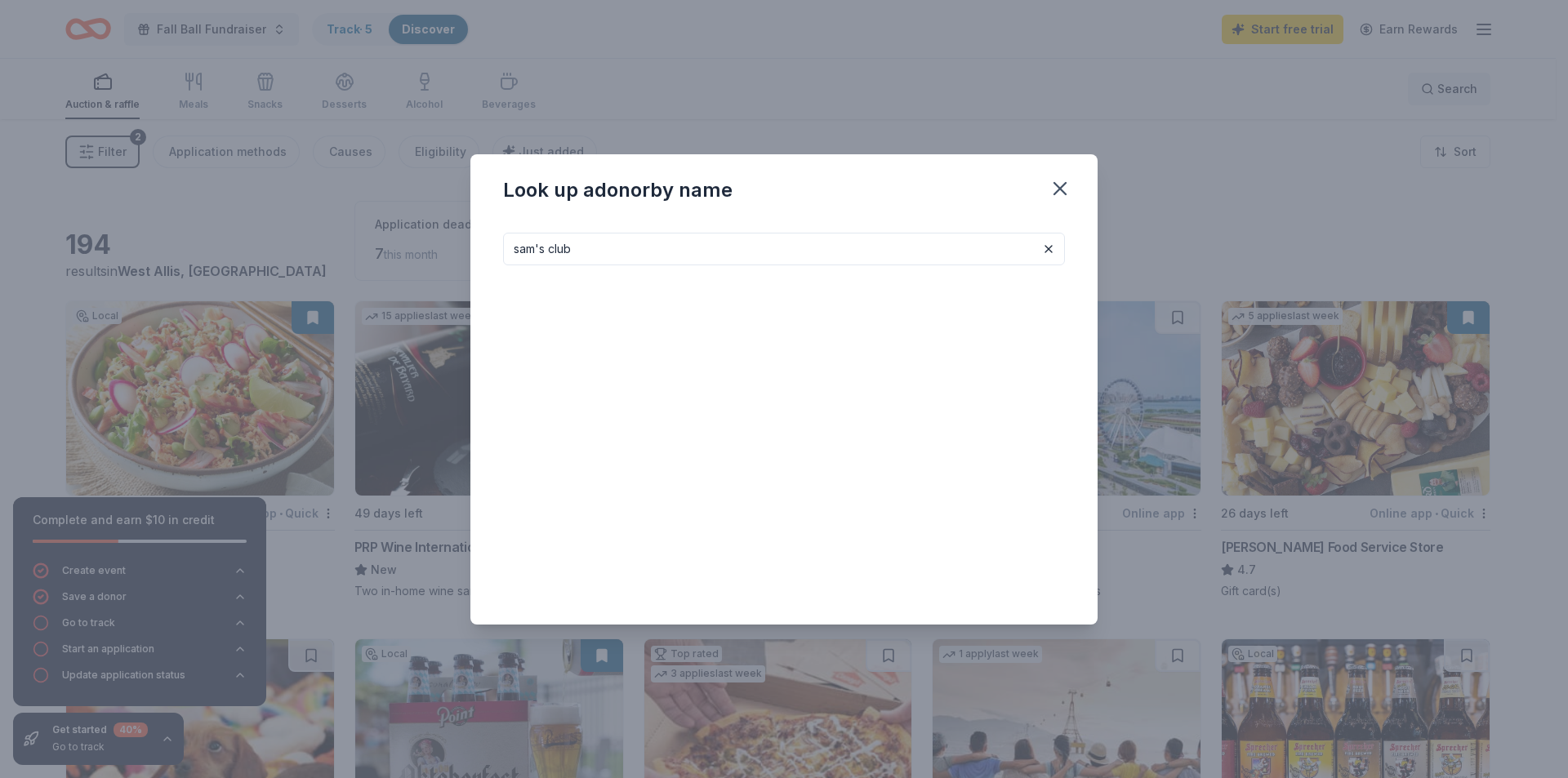
type input "sam's club"
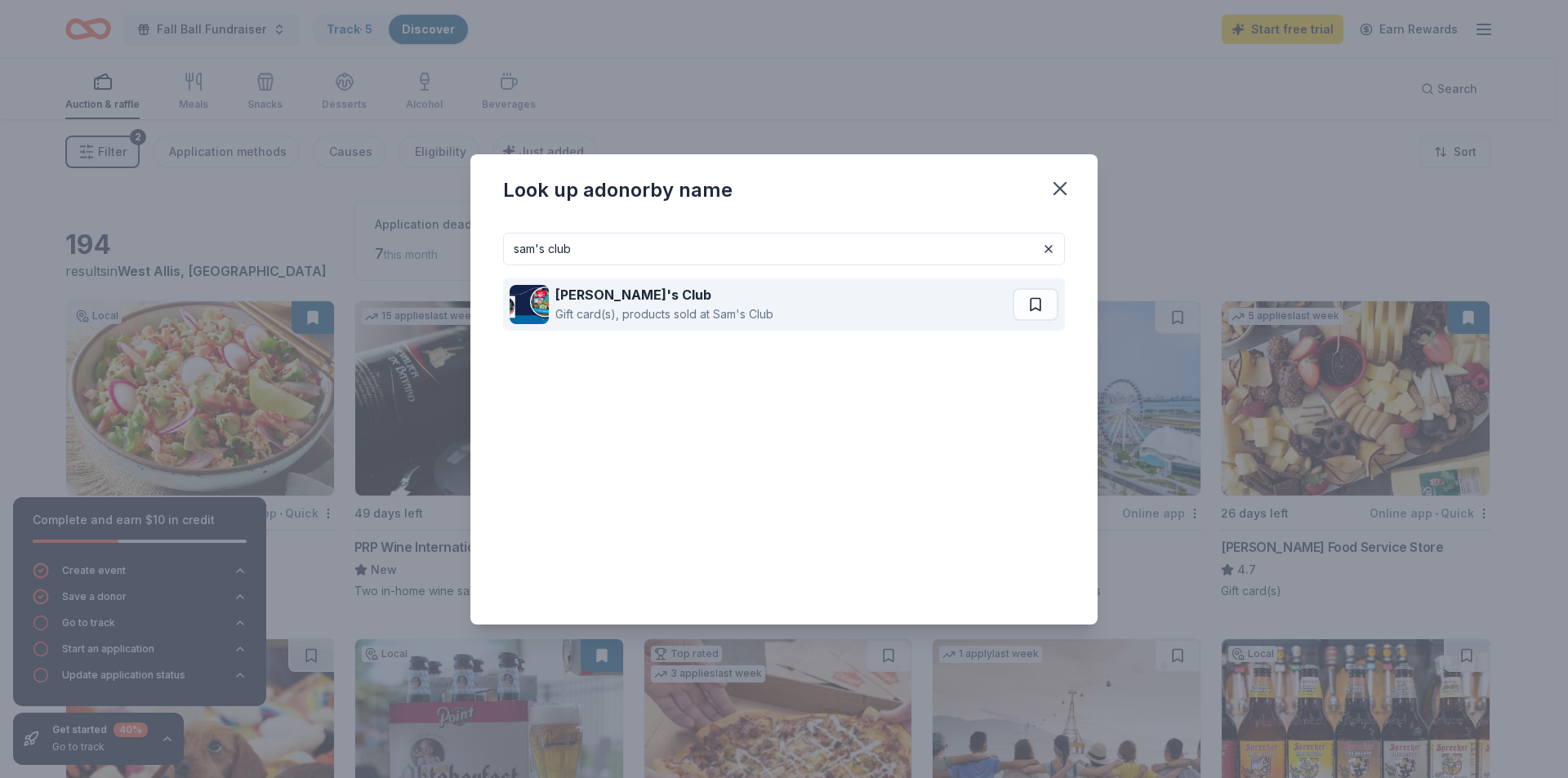
click at [619, 296] on strong "[PERSON_NAME]'s Club" at bounding box center [633, 295] width 156 height 17
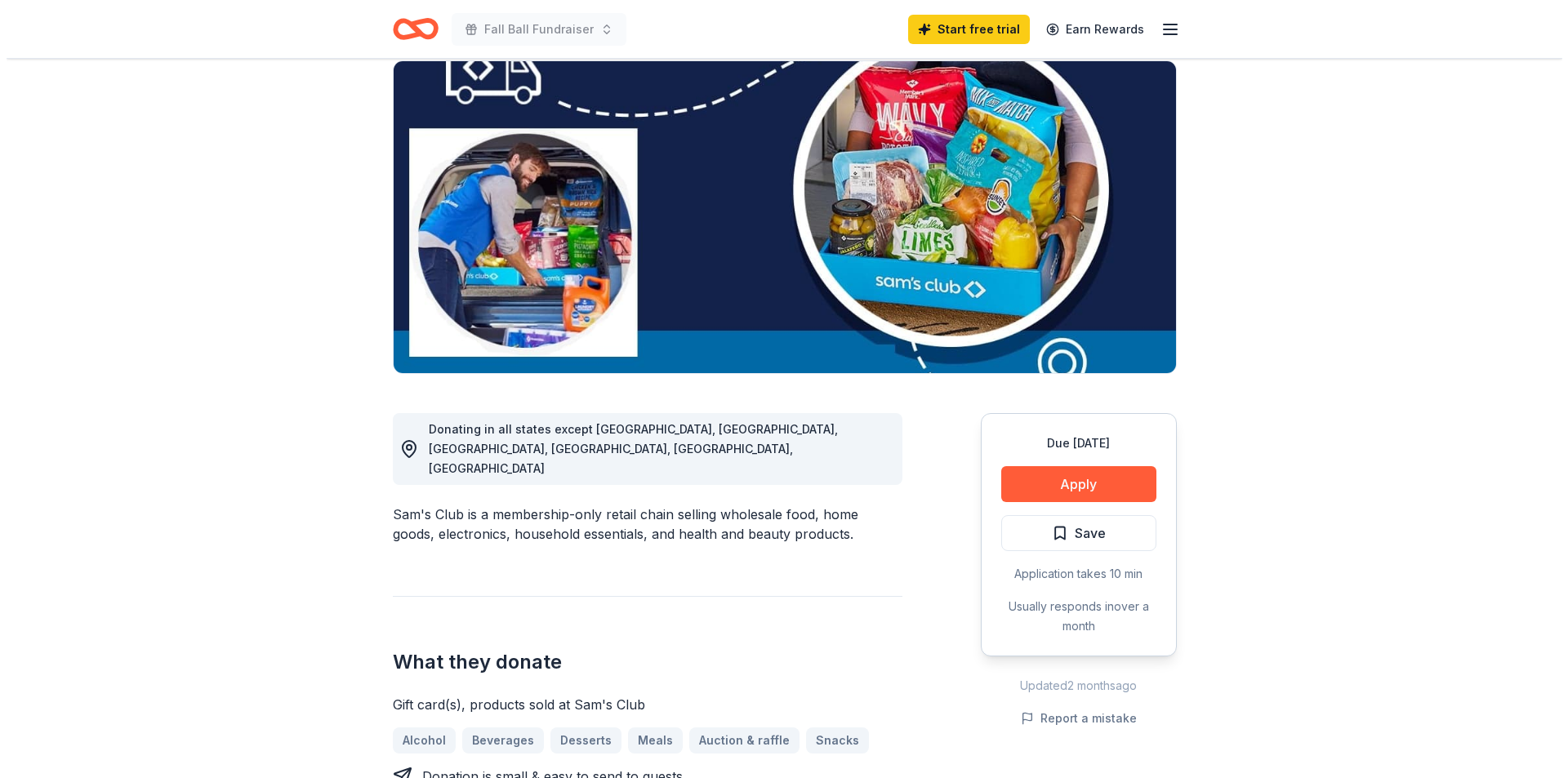
scroll to position [164, 0]
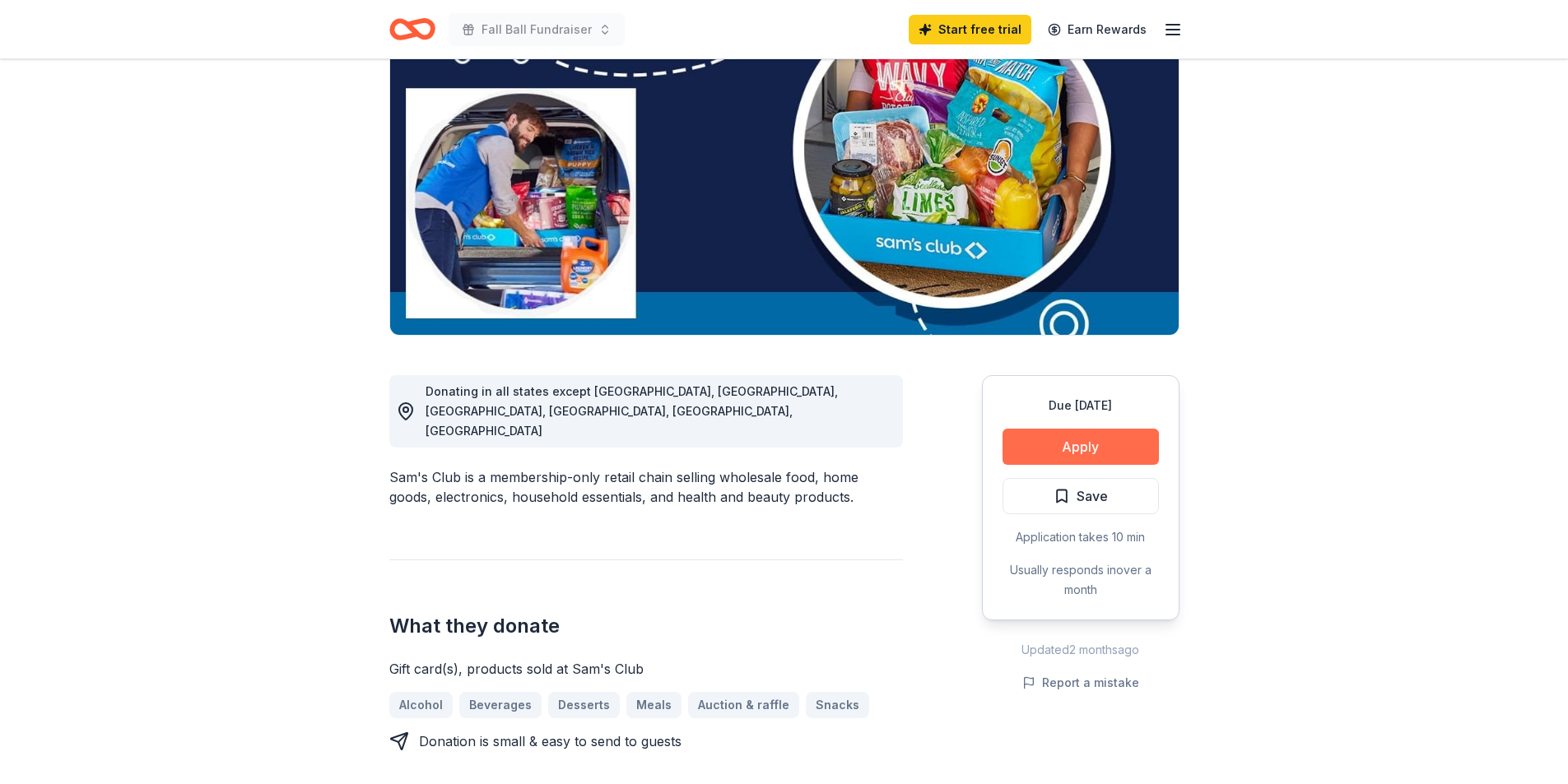
click at [1079, 443] on button "Apply" at bounding box center [1080, 446] width 156 height 36
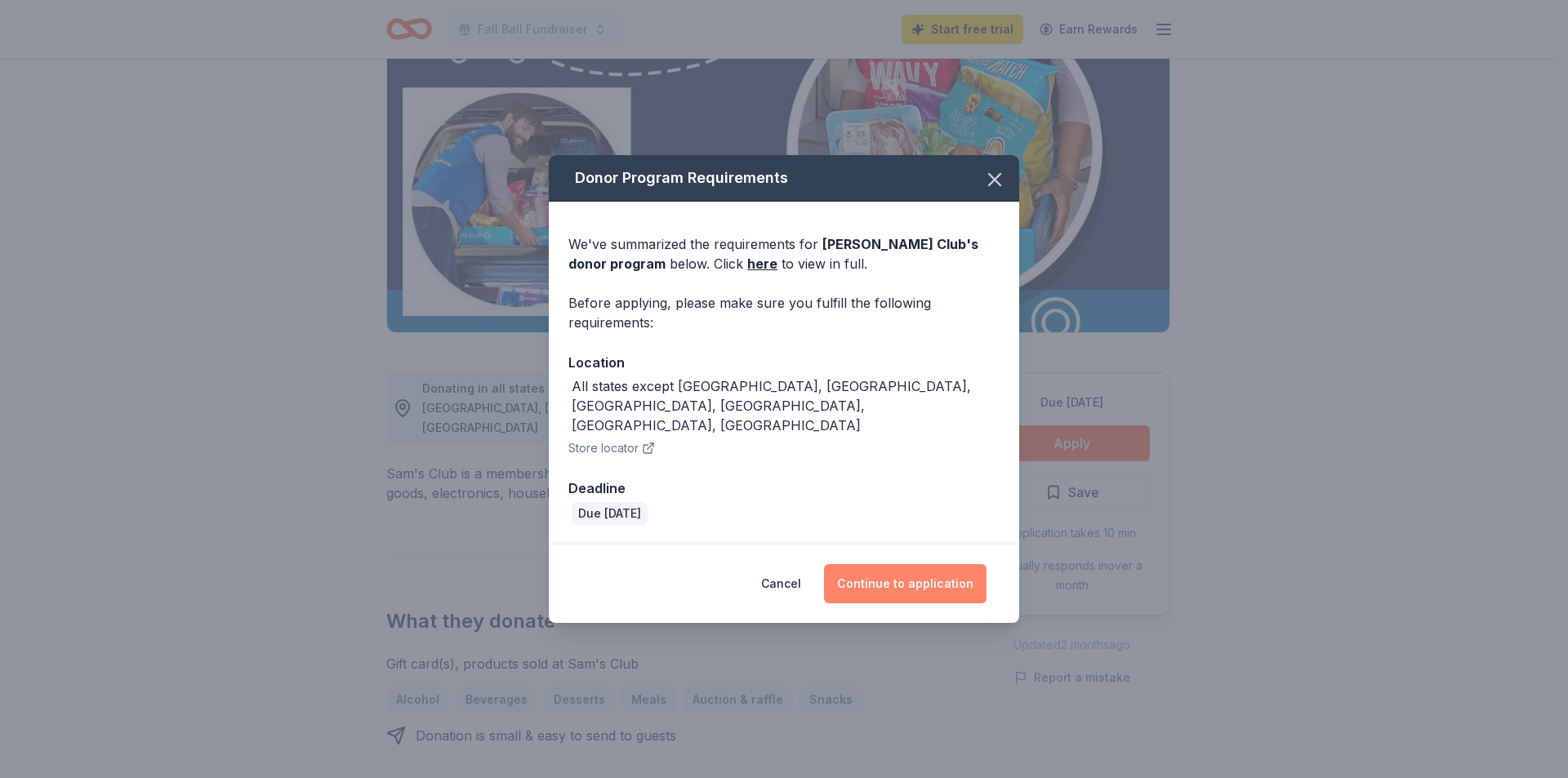
click at [895, 566] on button "Continue to application" at bounding box center [905, 584] width 163 height 40
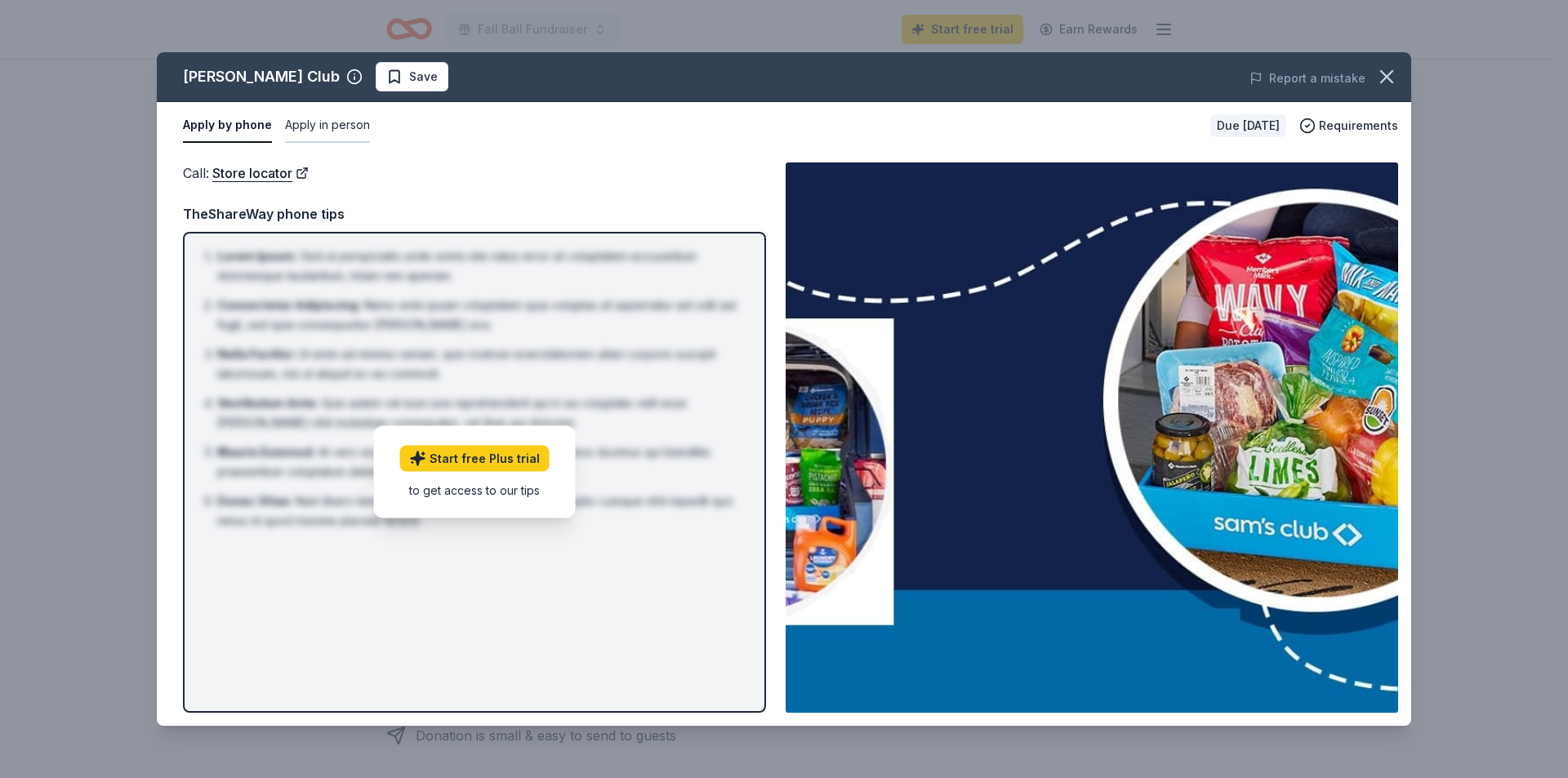
click at [309, 125] on button "Apply in person" at bounding box center [327, 125] width 85 height 34
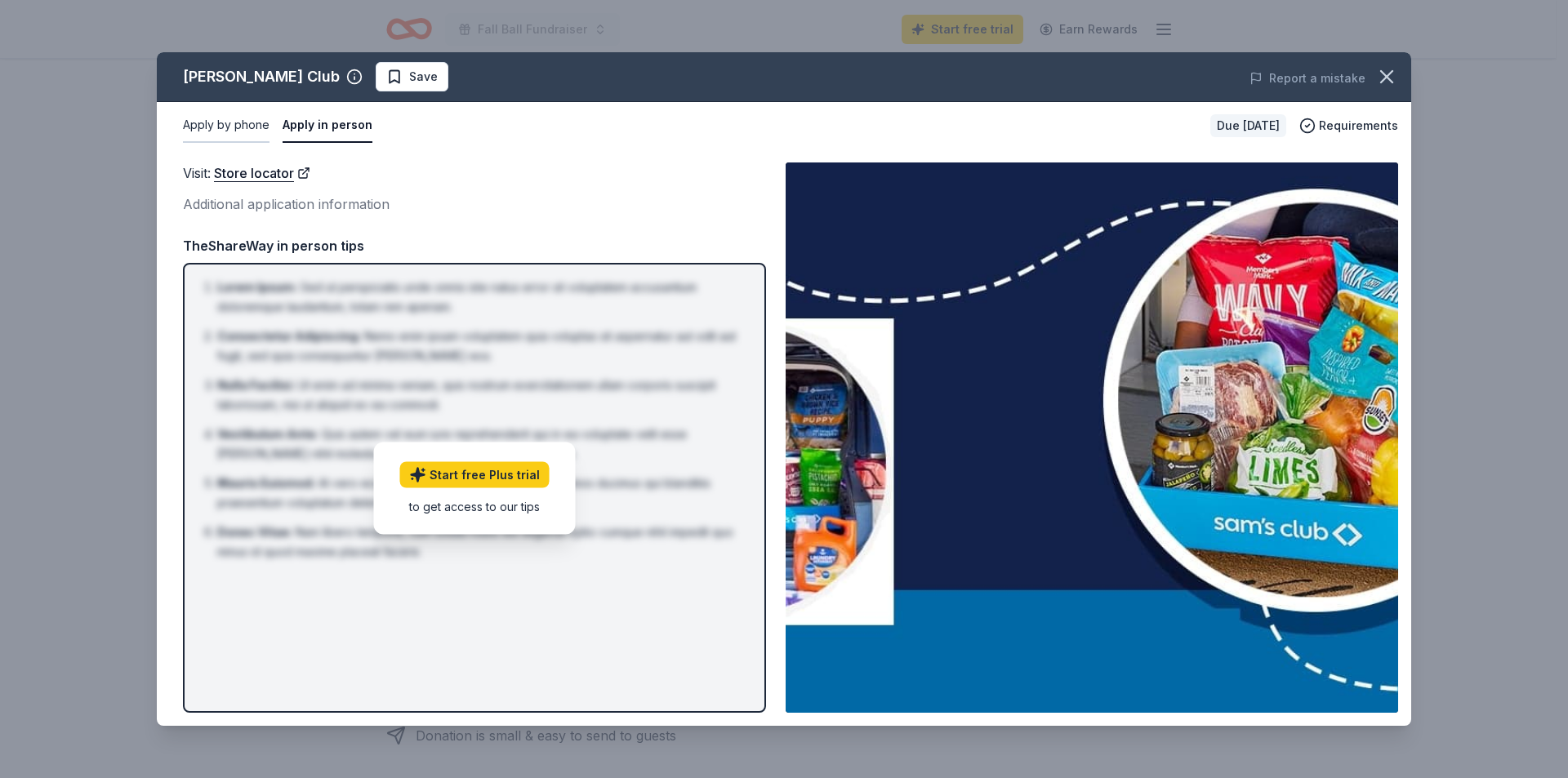
click at [246, 124] on button "Apply by phone" at bounding box center [226, 125] width 86 height 34
